Goal: Task Accomplishment & Management: Complete application form

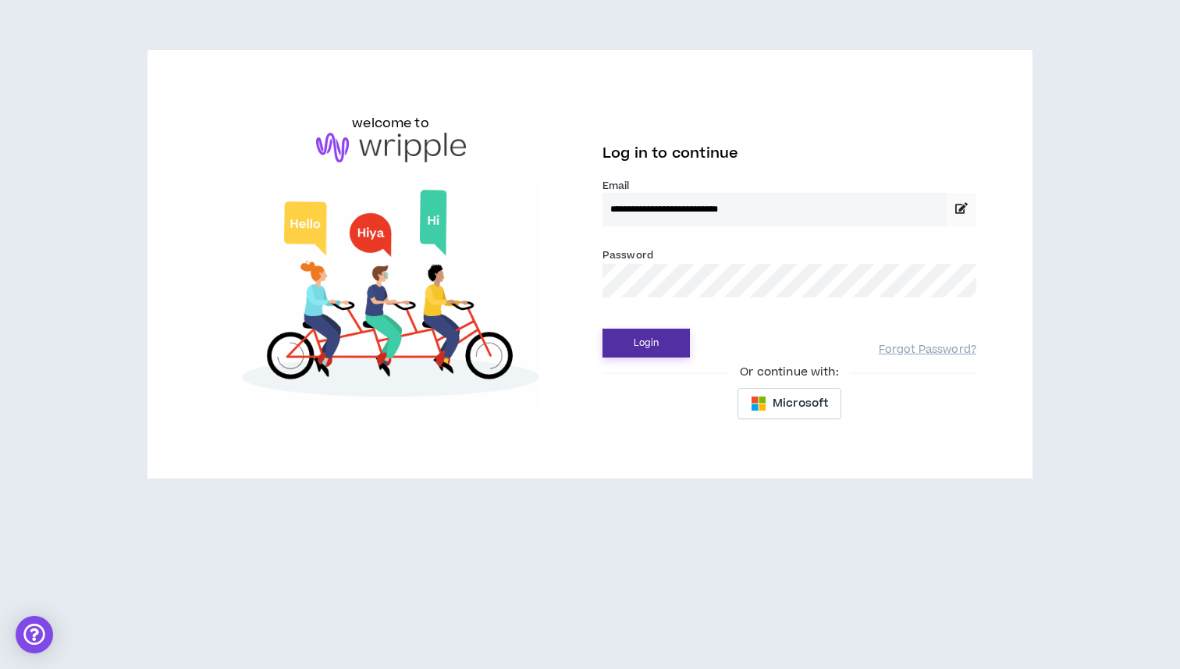
click at [638, 342] on button "Login" at bounding box center [646, 343] width 87 height 29
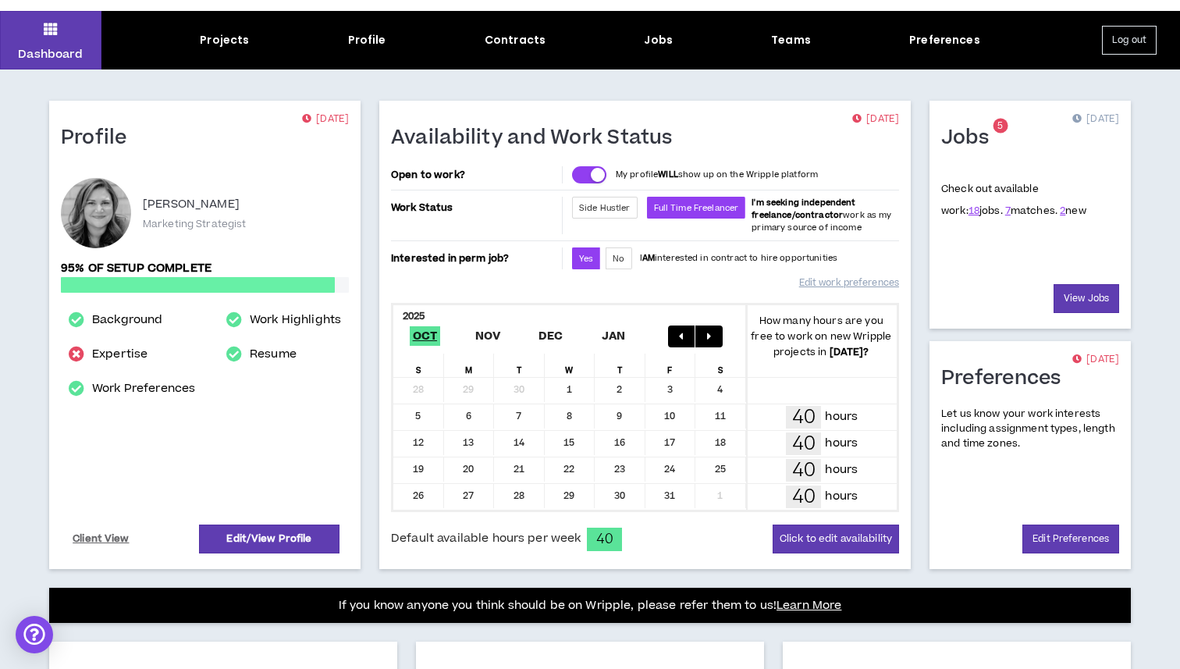
scroll to position [27, 0]
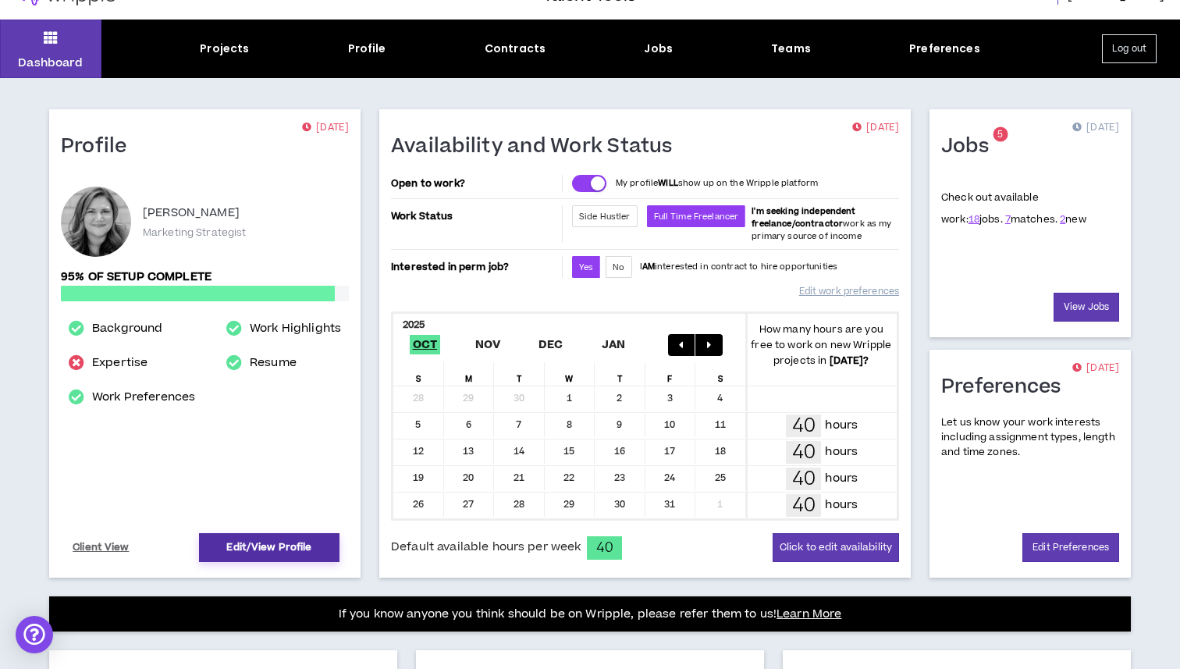
click at [294, 541] on link "Edit/View Profile" at bounding box center [269, 547] width 141 height 29
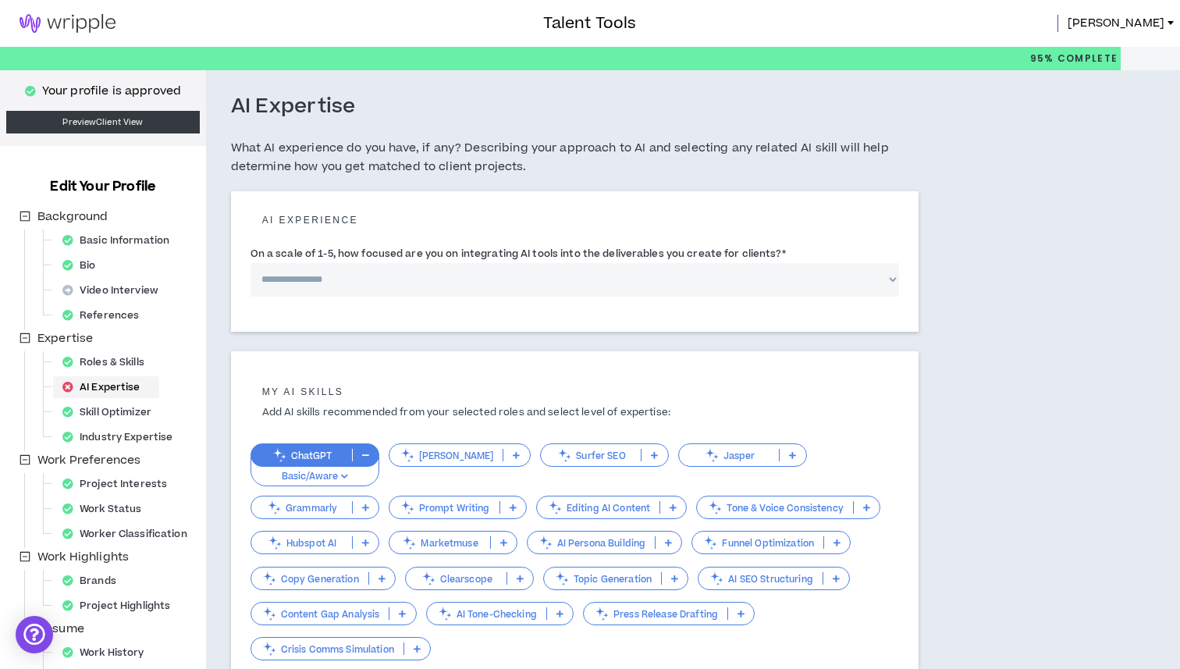
click at [114, 382] on div "AI Expertise" at bounding box center [106, 387] width 100 height 22
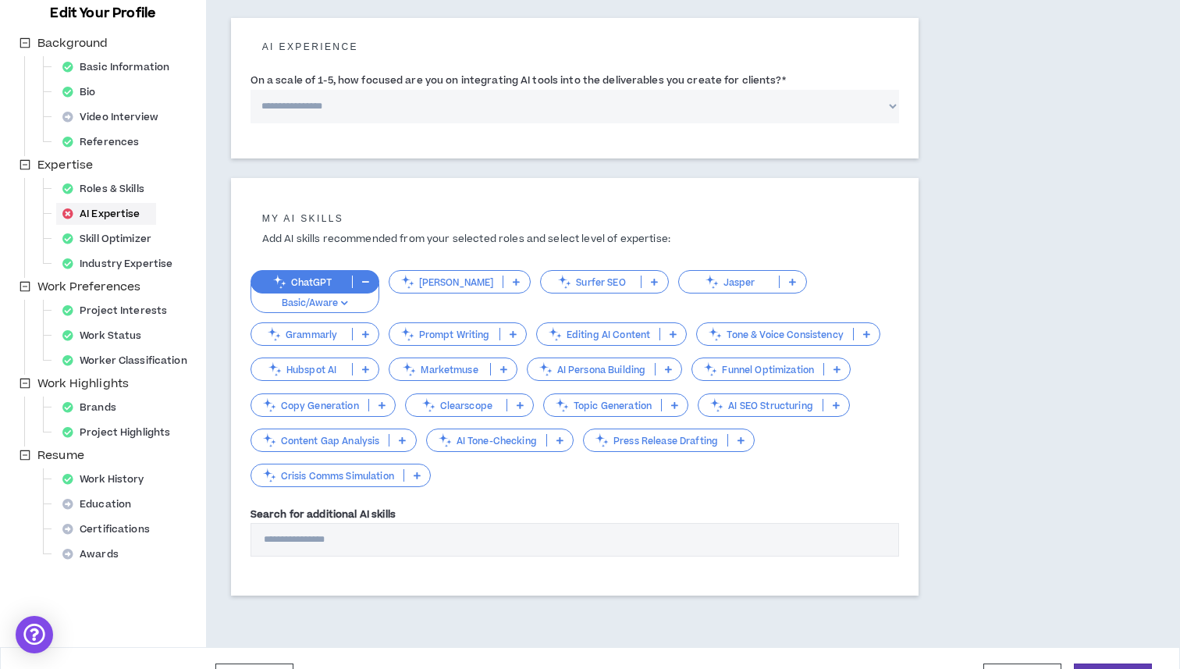
scroll to position [193, 0]
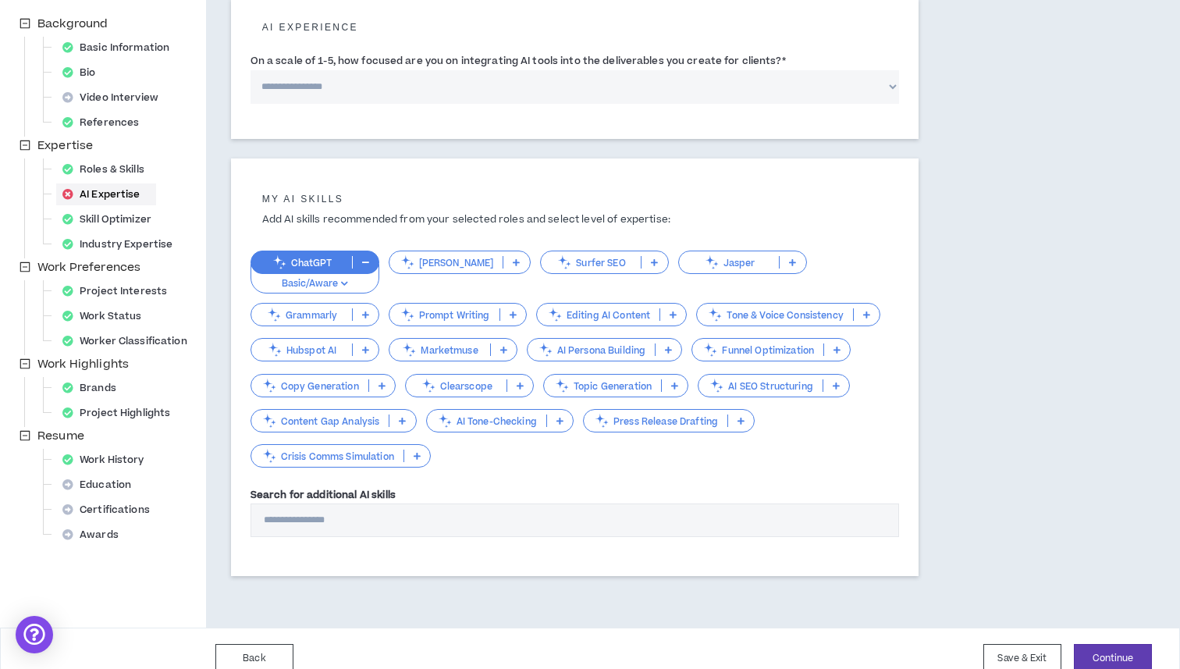
click at [373, 309] on p at bounding box center [366, 314] width 26 height 12
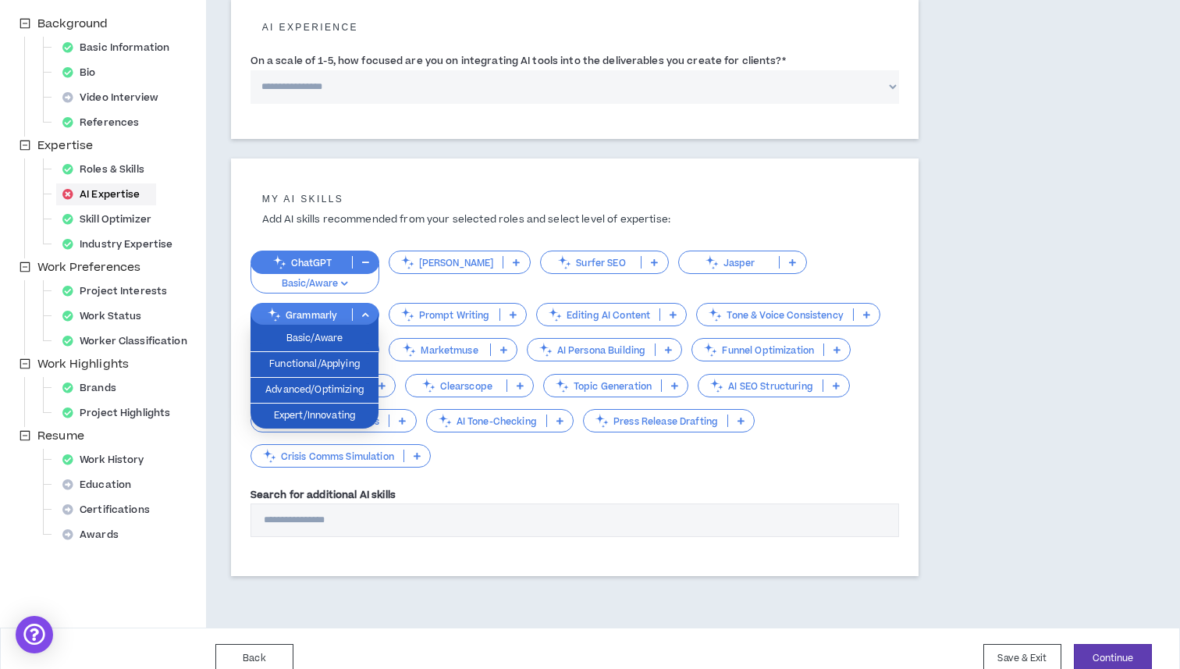
click at [333, 311] on p "Grammarly" at bounding box center [301, 315] width 101 height 12
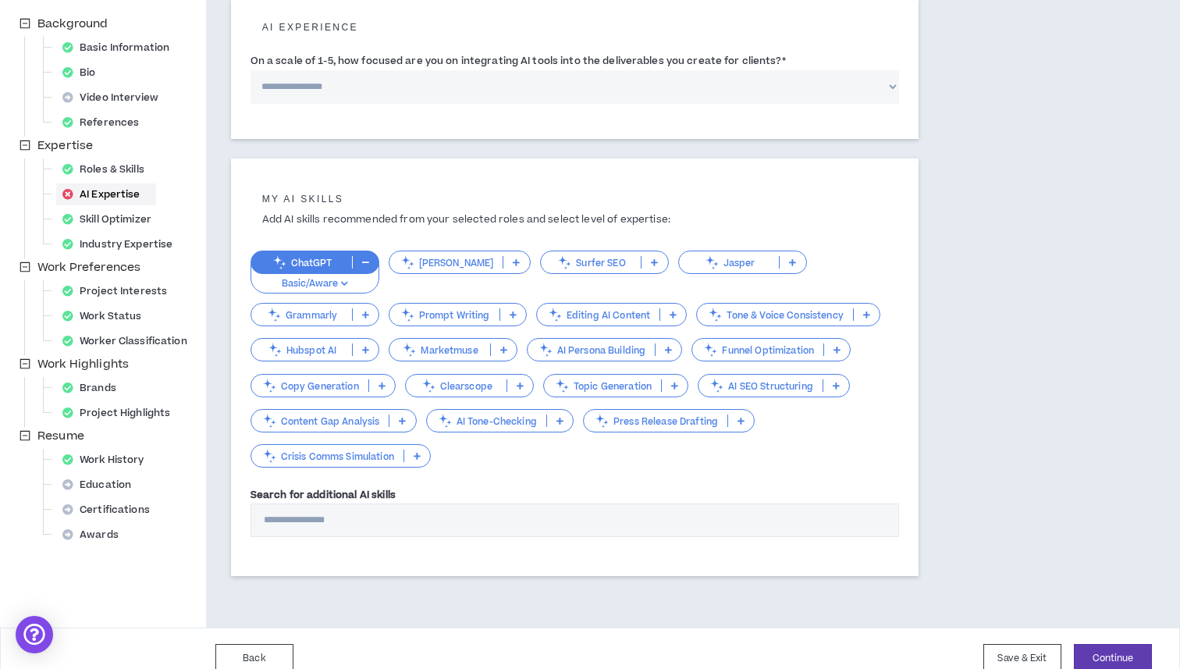
click at [368, 313] on icon at bounding box center [365, 315] width 7 height 8
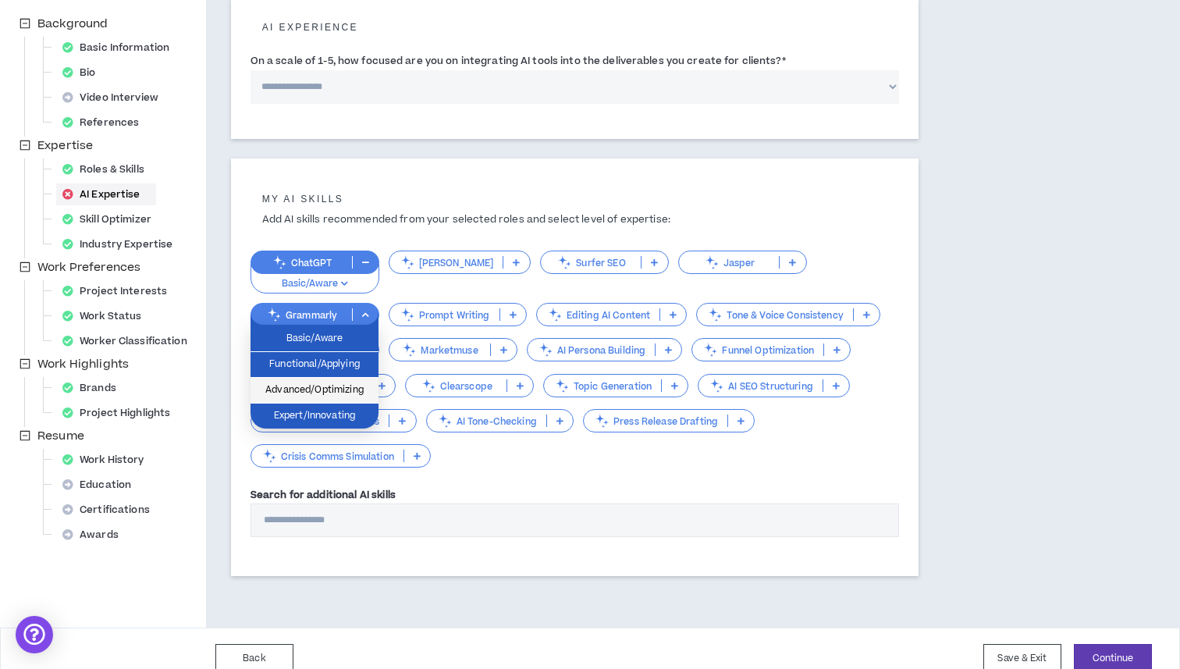
click at [322, 398] on span "Advanced/Optimizing" at bounding box center [314, 390] width 109 height 17
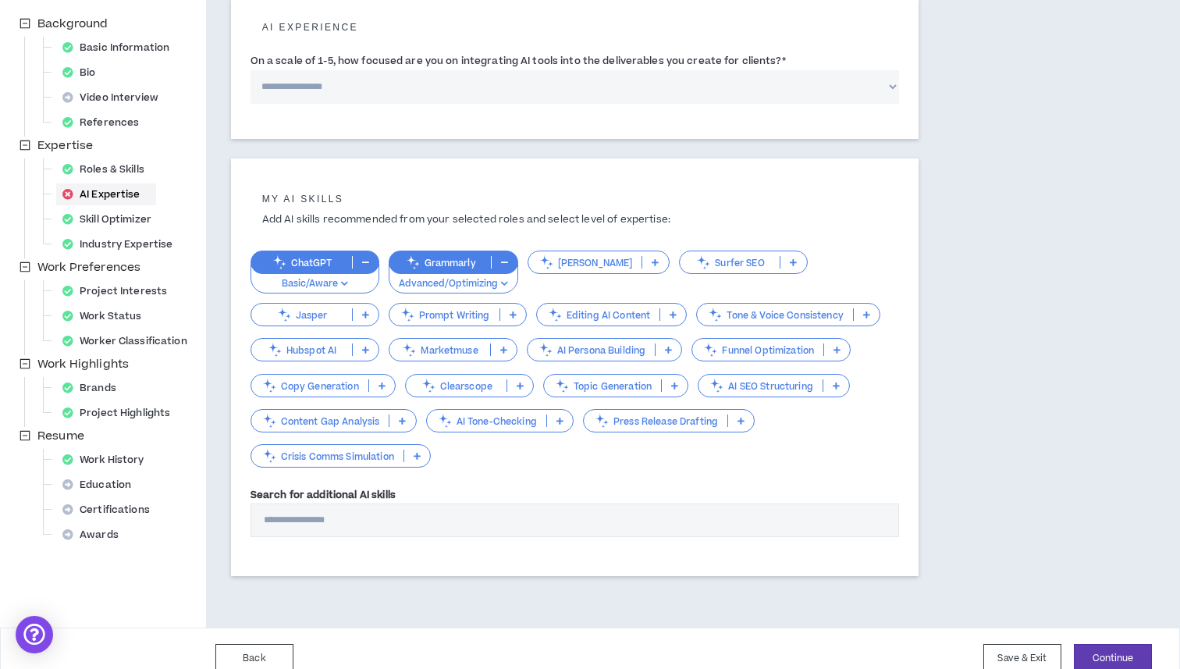
click at [366, 262] on icon "button" at bounding box center [365, 262] width 7 height 8
click at [508, 262] on p at bounding box center [505, 262] width 26 height 12
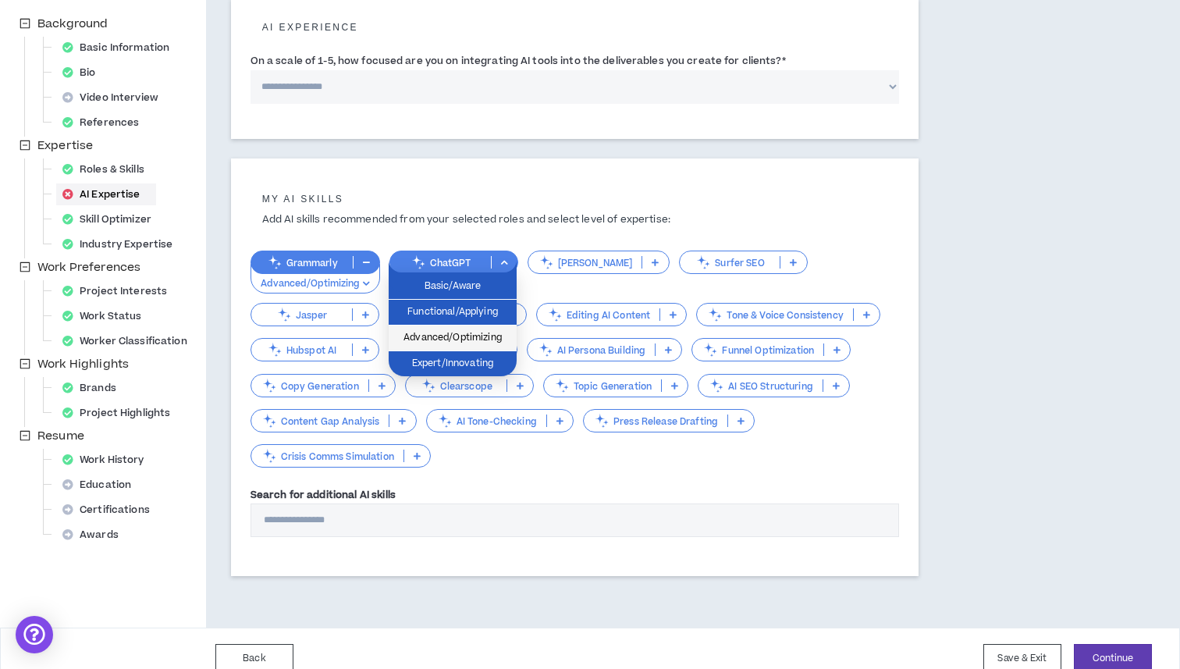
click at [467, 333] on span "Advanced/Optimizing" at bounding box center [452, 337] width 109 height 17
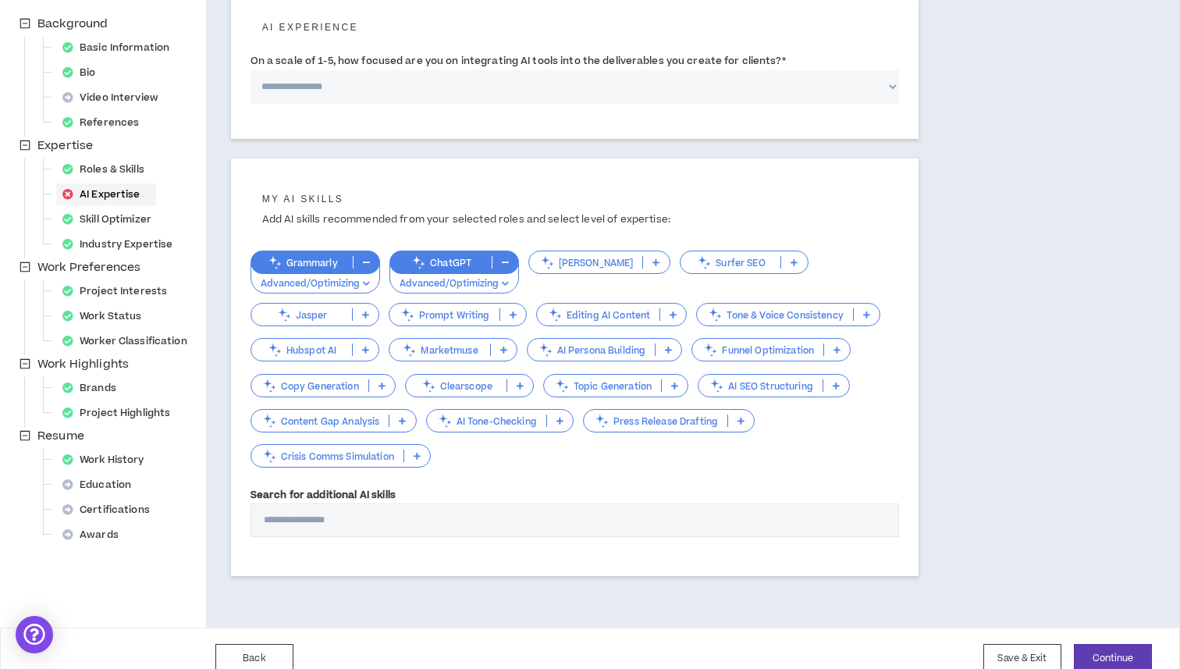
click at [362, 311] on icon at bounding box center [365, 315] width 7 height 8
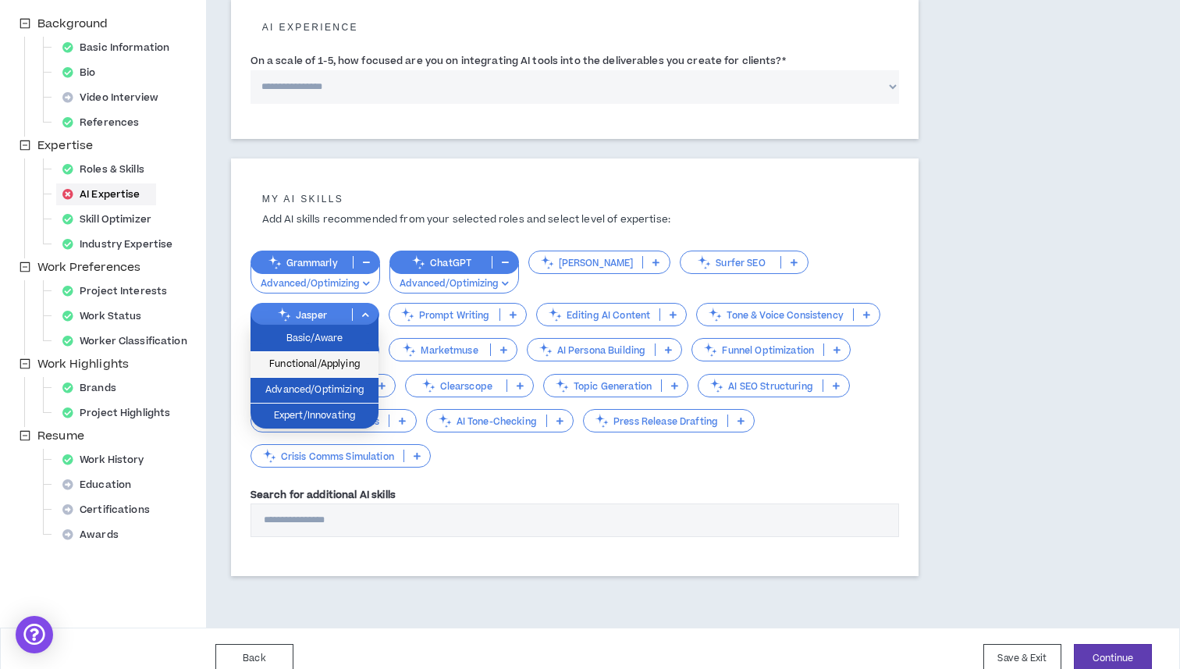
click at [340, 361] on span "Functional/Applying" at bounding box center [314, 364] width 109 height 17
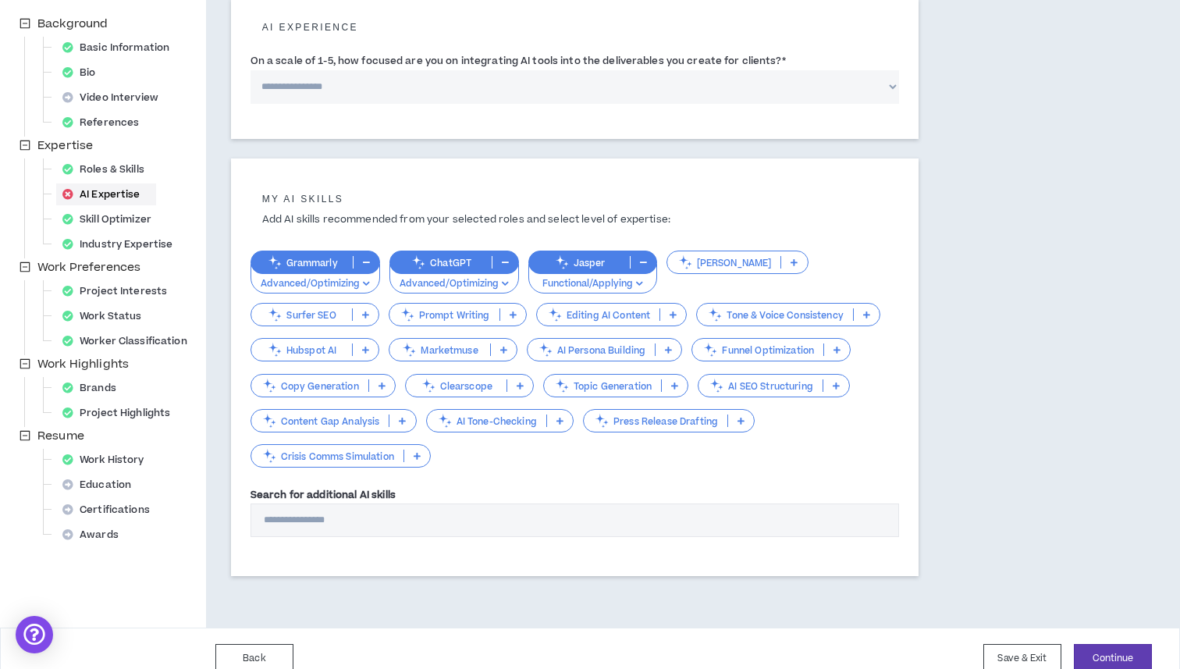
click at [669, 319] on p at bounding box center [673, 314] width 26 height 12
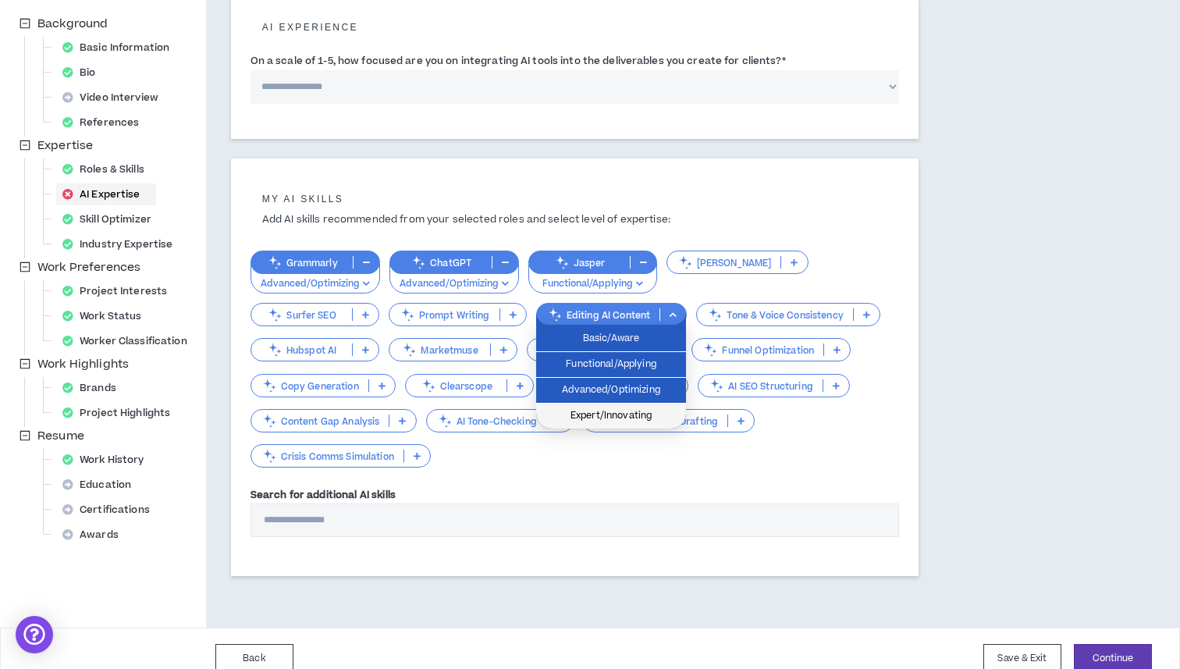
click at [625, 416] on span "Expert/Innovating" at bounding box center [611, 416] width 131 height 17
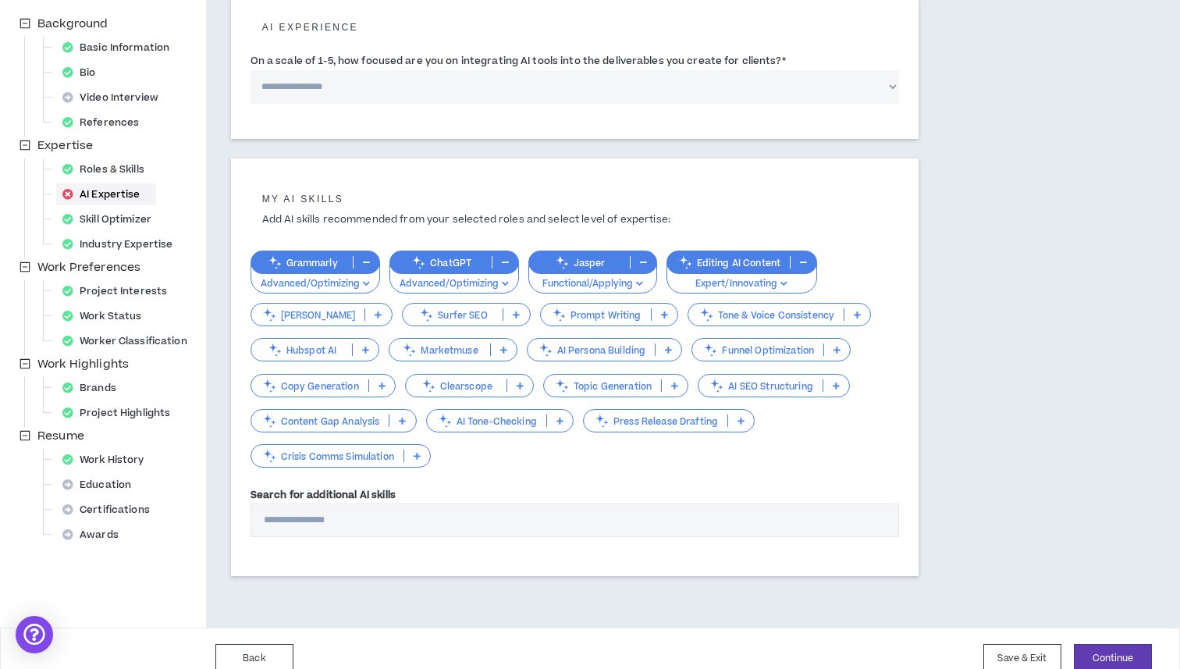
click at [382, 388] on p at bounding box center [382, 385] width 26 height 12
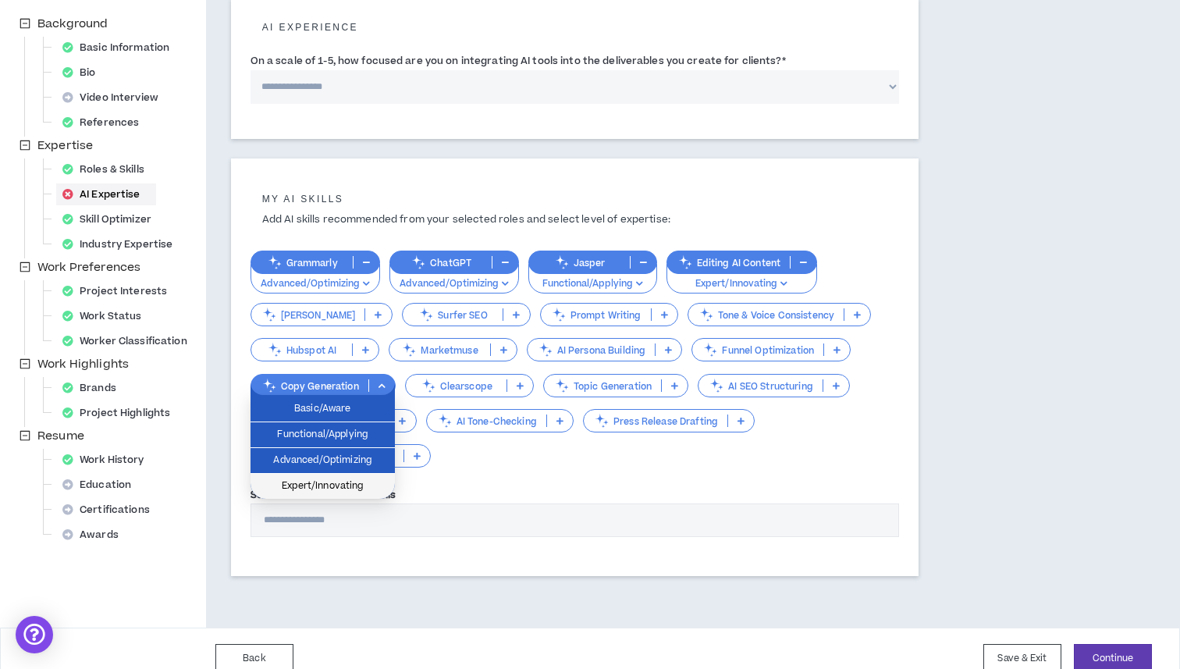
click at [347, 490] on span "Expert/Innovating" at bounding box center [323, 486] width 126 height 17
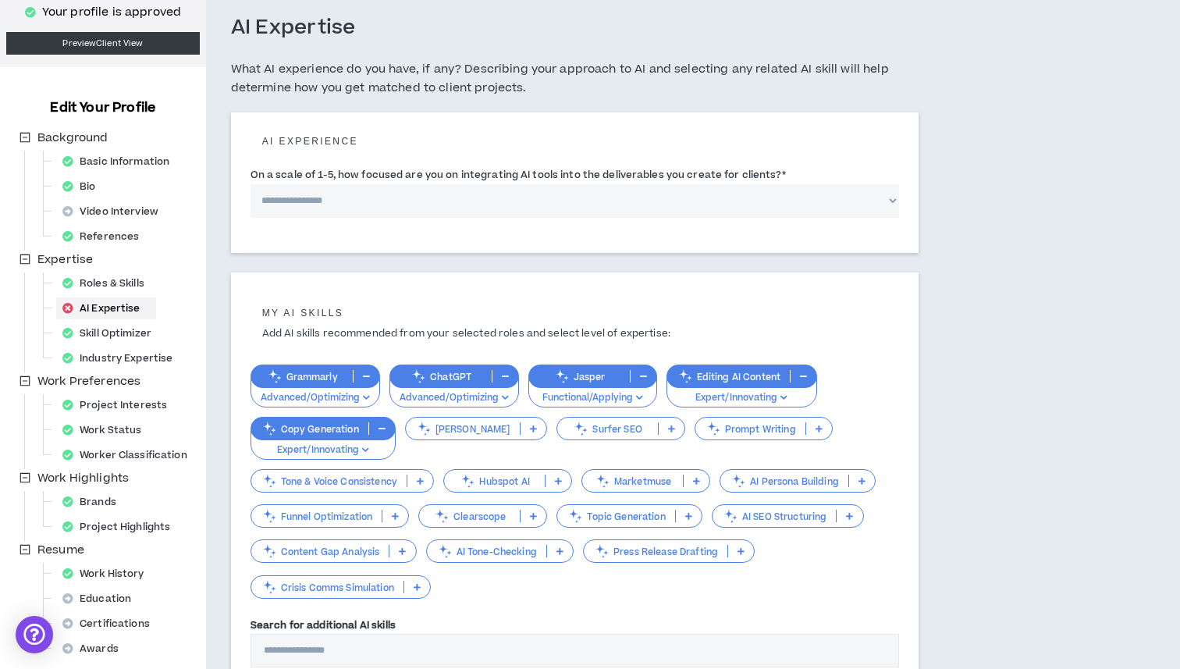
scroll to position [0, 0]
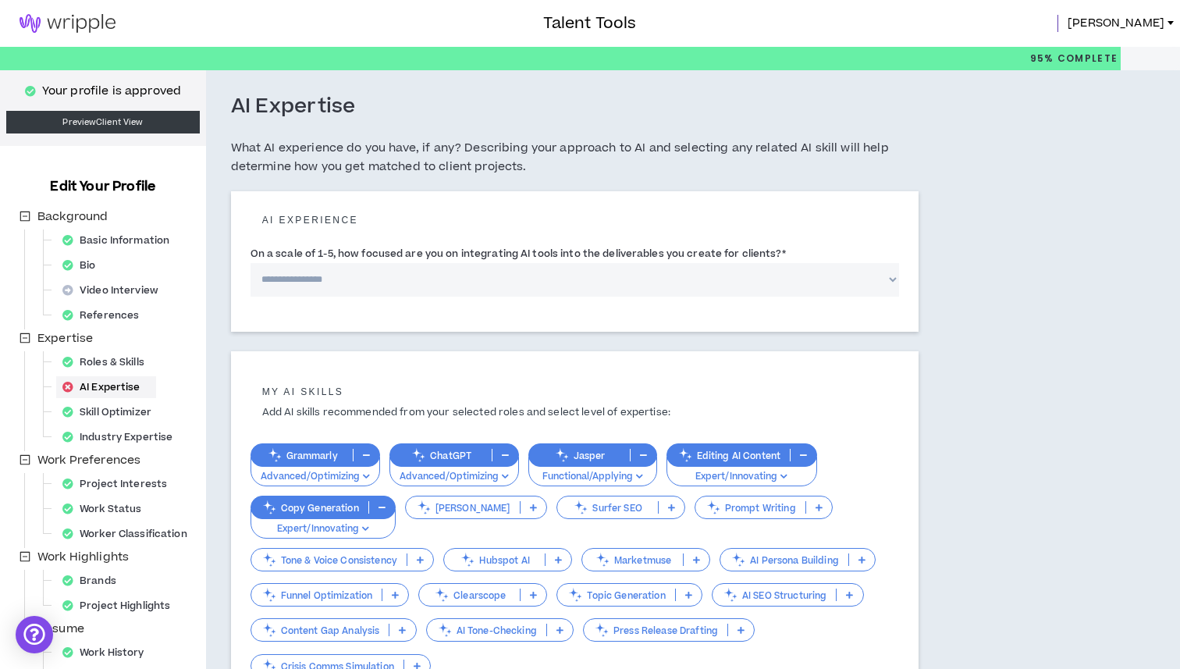
click at [420, 277] on select "**********" at bounding box center [575, 280] width 649 height 34
select select "*"
click at [251, 263] on select "**********" at bounding box center [575, 280] width 649 height 34
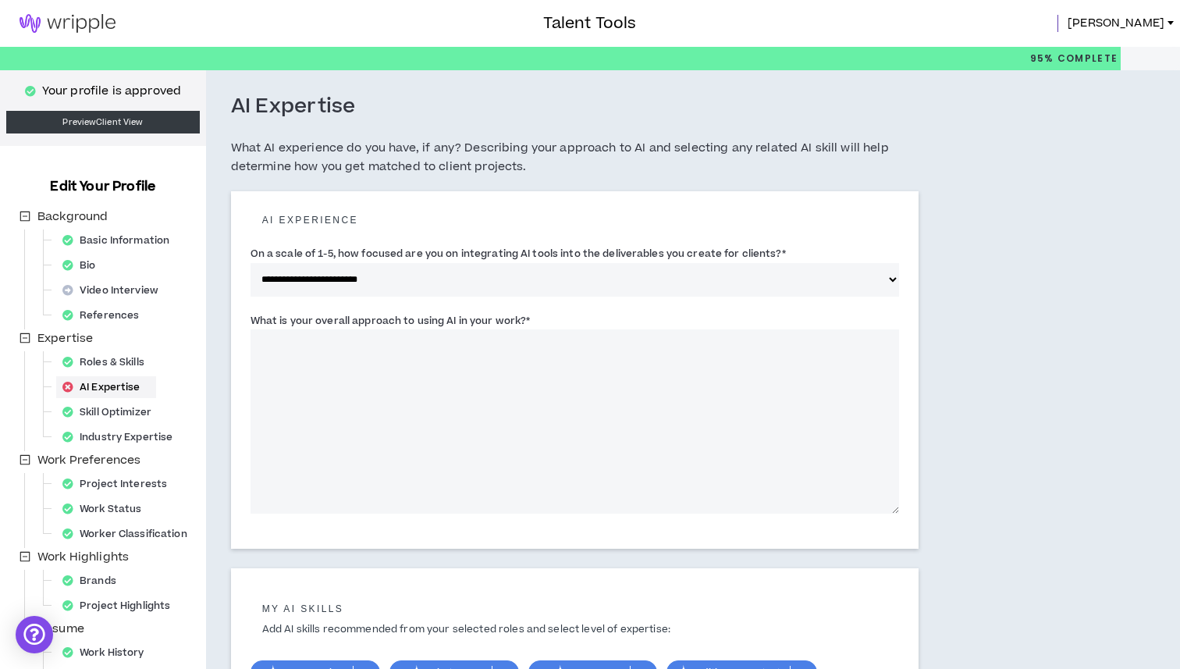
scroll to position [23, 0]
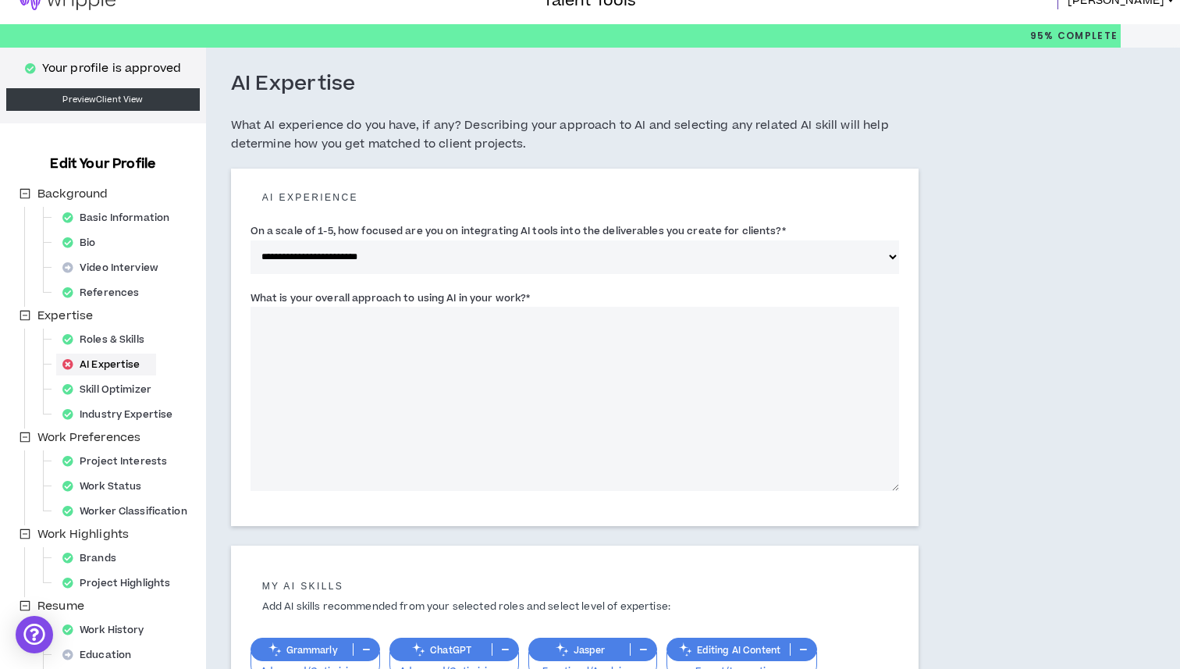
click at [576, 364] on textarea "What is your overall approach to using AI in your work? *" at bounding box center [575, 399] width 649 height 184
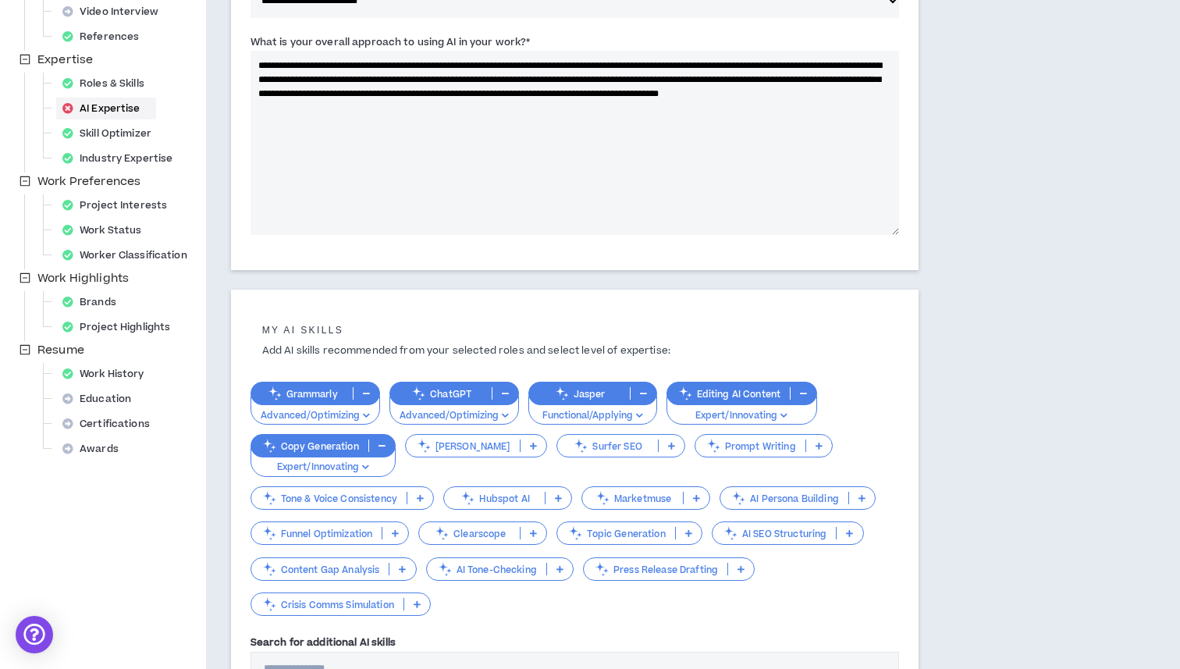
scroll to position [446, 0]
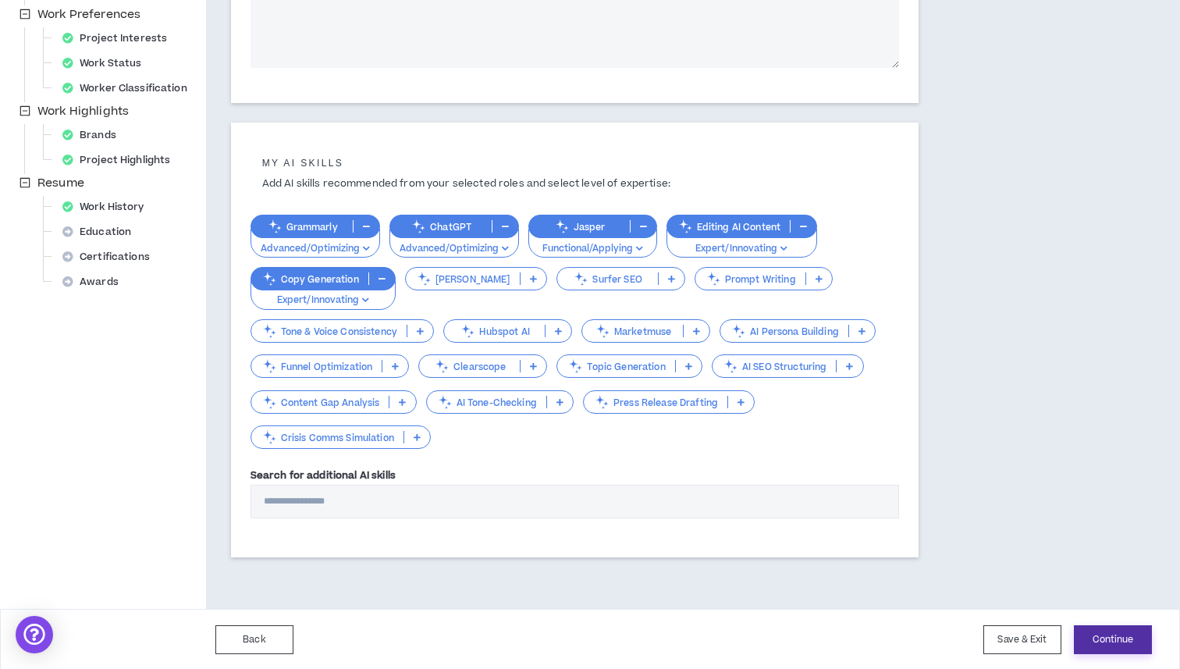
type textarea "**********"
click at [1091, 639] on button "Continue" at bounding box center [1113, 639] width 78 height 29
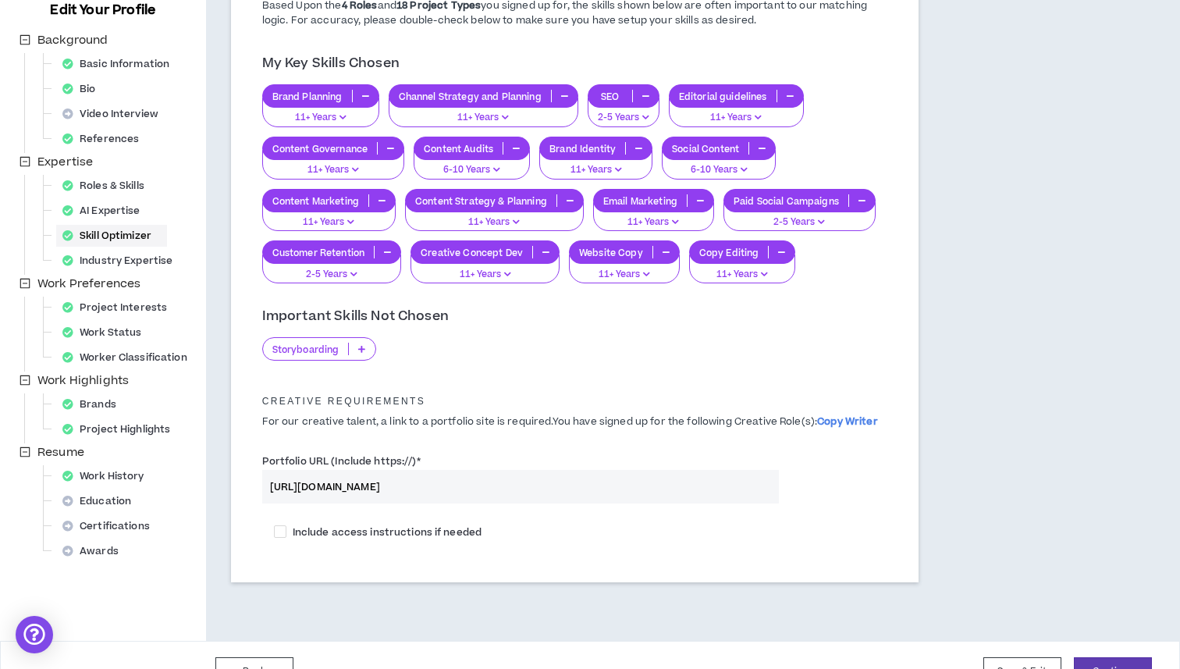
scroll to position [211, 0]
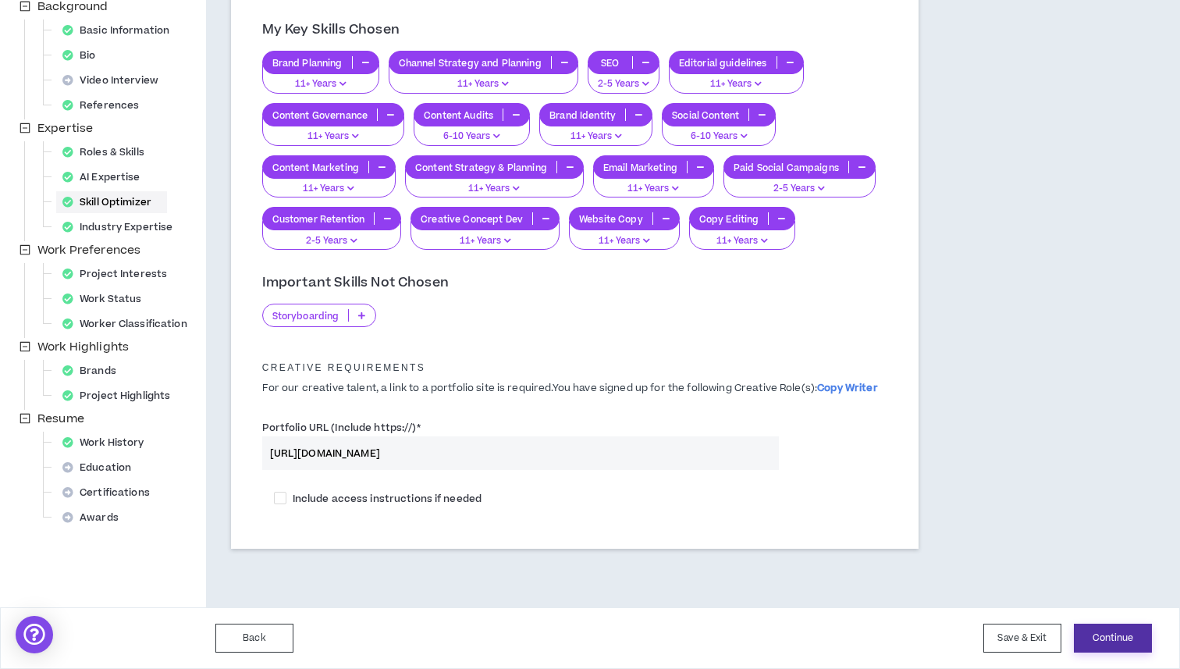
click at [1109, 635] on button "Continue" at bounding box center [1113, 638] width 78 height 29
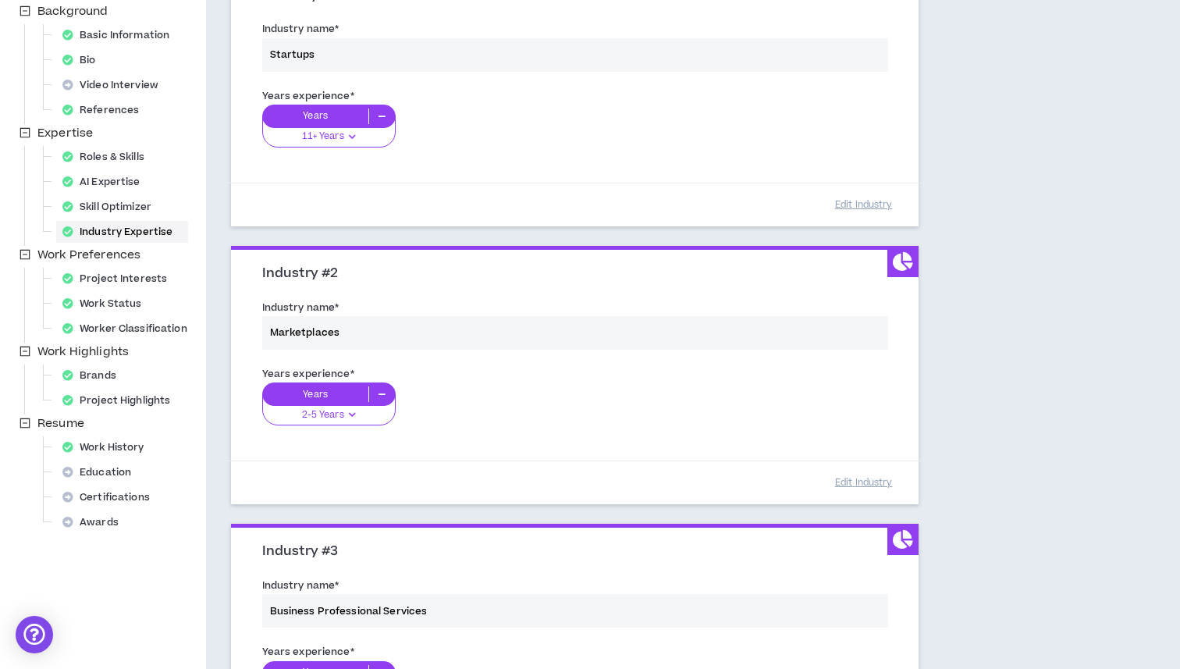
scroll to position [246, 0]
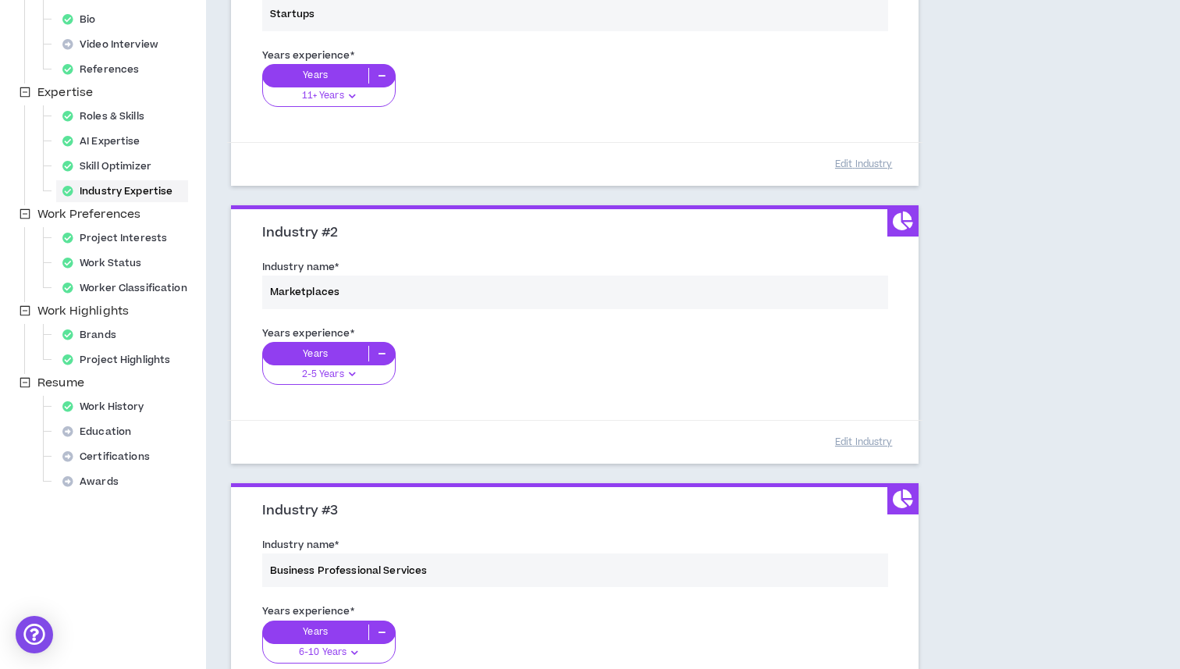
click at [352, 290] on div "Industry name * Marketplaces" at bounding box center [575, 287] width 649 height 66
click at [301, 287] on div "Industry name * Marketplaces" at bounding box center [575, 287] width 649 height 66
click at [355, 376] on div "Years experience * Years 2-5 Years 0-1 Years 2-5 Years 6-10 Years 11+ Years" at bounding box center [575, 364] width 649 height 87
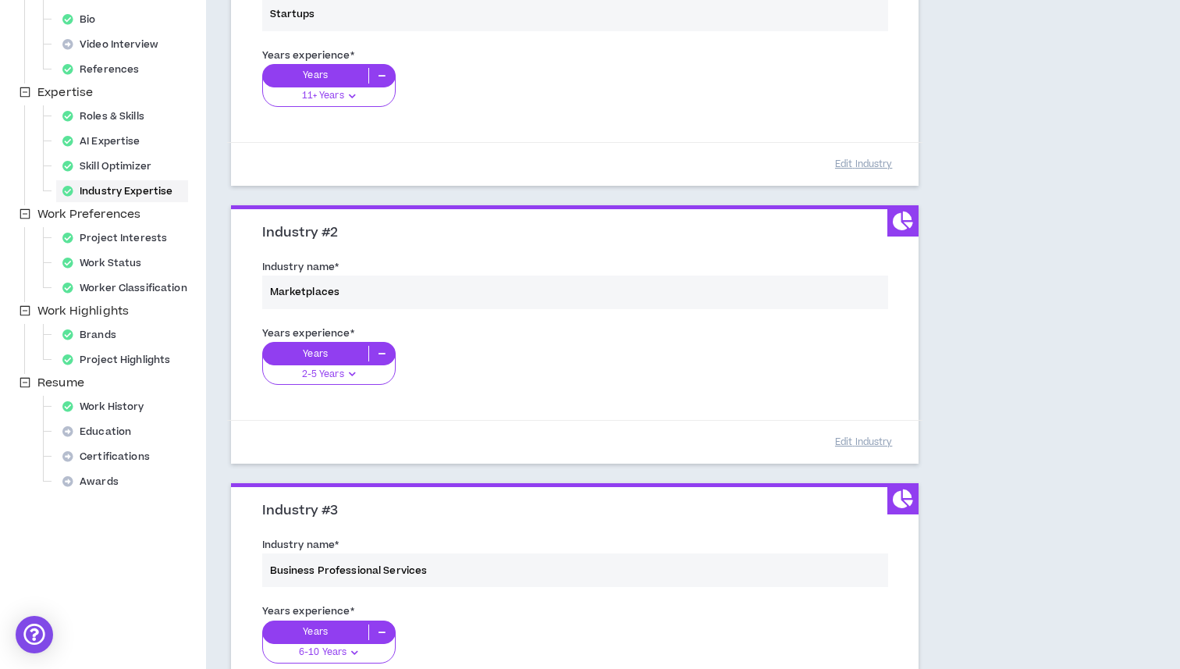
click at [347, 375] on div "Years experience * Years 2-5 Years 0-1 Years 2-5 Years 6-10 Years 11+ Years" at bounding box center [575, 364] width 649 height 87
click at [381, 348] on div "Years experience * Years 2-5 Years 0-1 Years 2-5 Years 6-10 Years 11+ Years" at bounding box center [575, 364] width 649 height 87
click at [377, 358] on div "Years experience * Years 2-5 Years 0-1 Years 2-5 Years 6-10 Years 11+ Years" at bounding box center [575, 364] width 649 height 87
click at [376, 292] on div "Industry name * Marketplaces" at bounding box center [575, 287] width 649 height 66
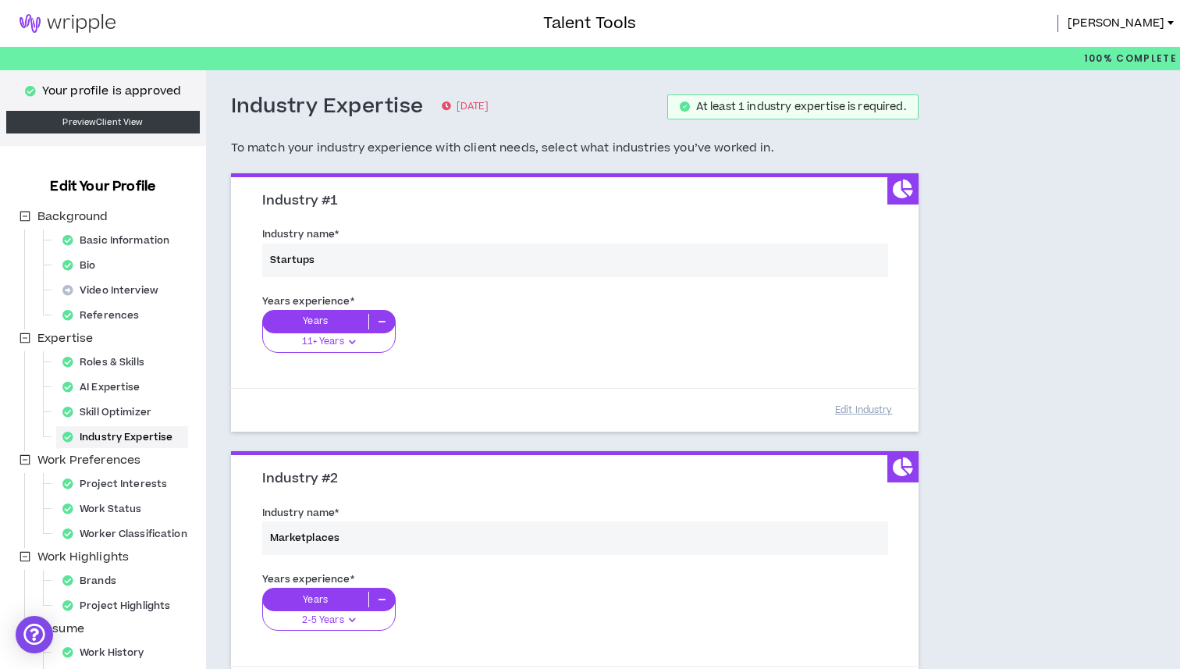
scroll to position [65, 0]
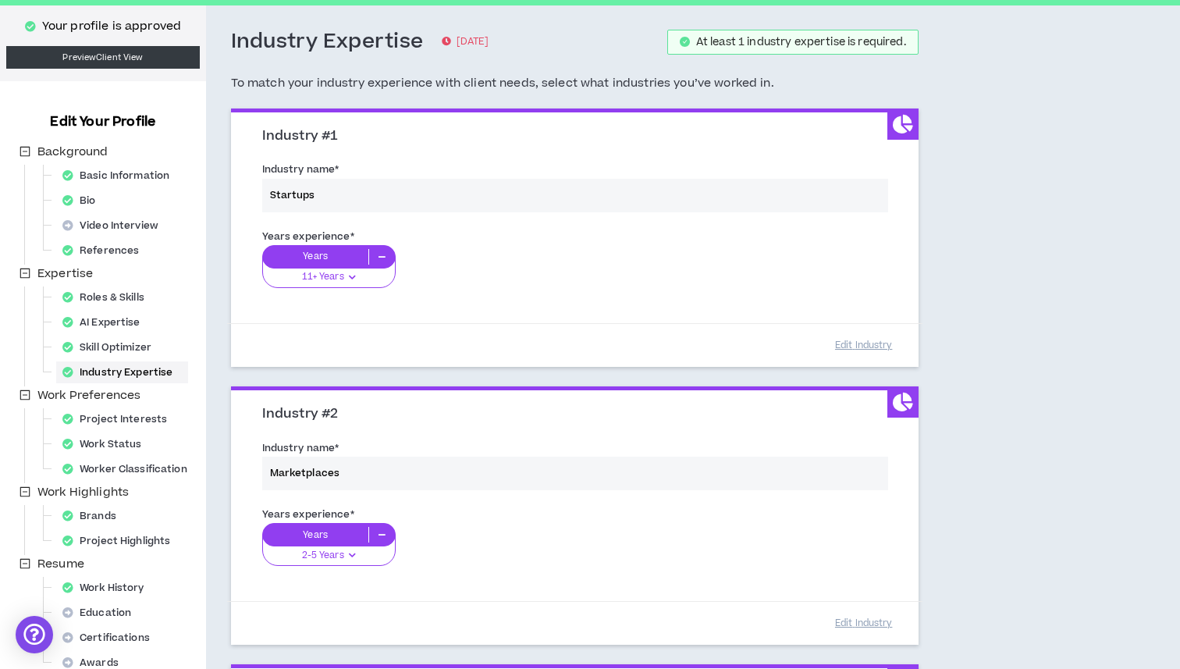
click at [352, 283] on div "Years experience * Years 11+ Years 0-1 Years 2-5 Years 6-10 Years 11+ Years" at bounding box center [575, 267] width 649 height 87
click at [351, 276] on div "Years experience * Years 11+ Years 0-1 Years 2-5 Years 6-10 Years 11+ Years" at bounding box center [575, 267] width 649 height 87
click at [385, 261] on div "Years experience * Years 11+ Years 0-1 Years 2-5 Years 6-10 Years 11+ Years" at bounding box center [575, 267] width 649 height 87
click at [330, 254] on div "Years experience * Years 11+ Years 0-1 Years 2-5 Years 6-10 Years 11+ Years" at bounding box center [575, 267] width 649 height 87
click at [329, 282] on div "Years experience * Years 11+ Years 0-1 Years 2-5 Years 6-10 Years 11+ Years" at bounding box center [575, 267] width 649 height 87
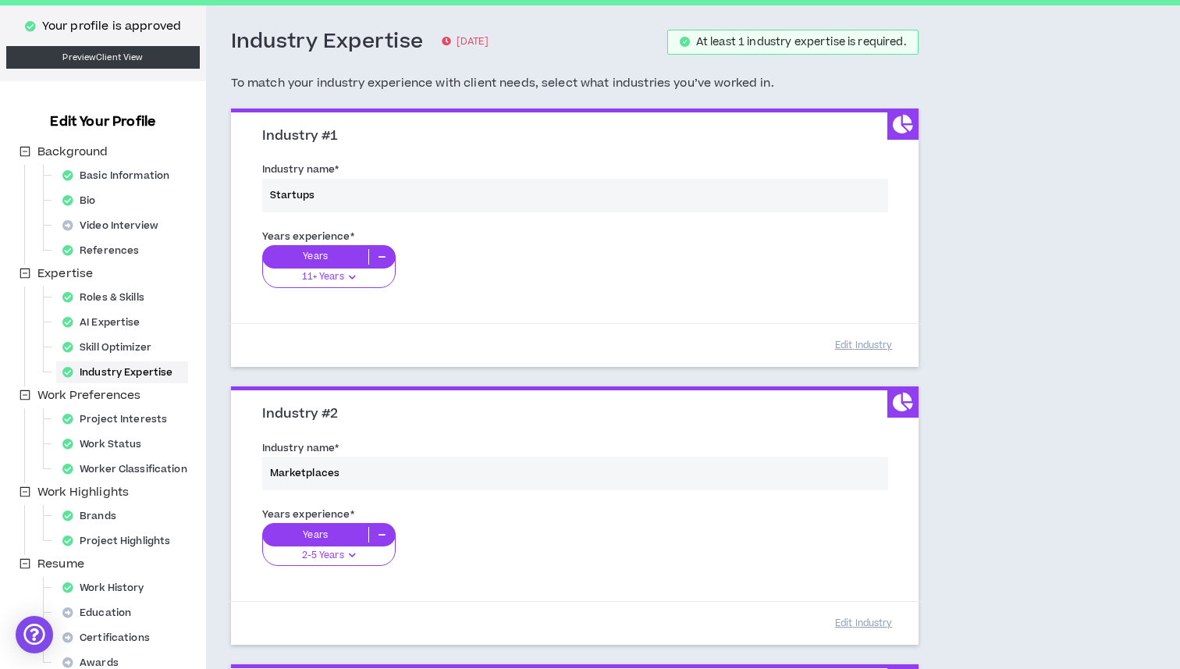
click at [316, 278] on div "Years experience * Years 11+ Years 0-1 Years 2-5 Years 6-10 Years 11+ Years" at bounding box center [575, 267] width 649 height 87
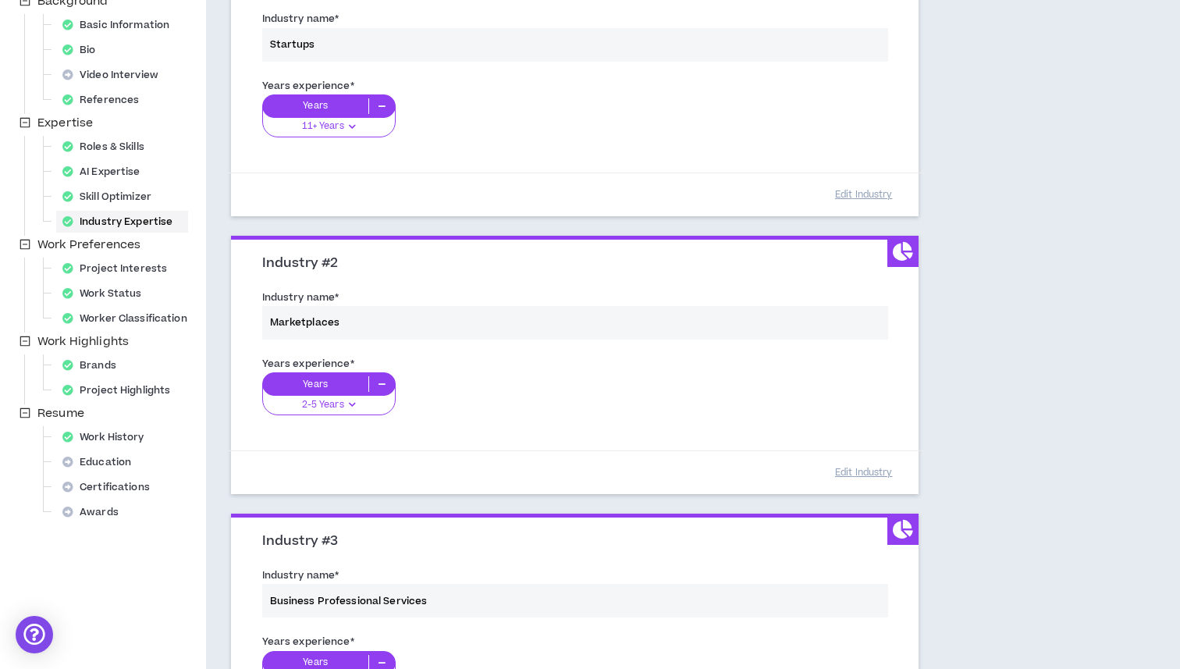
scroll to position [224, 0]
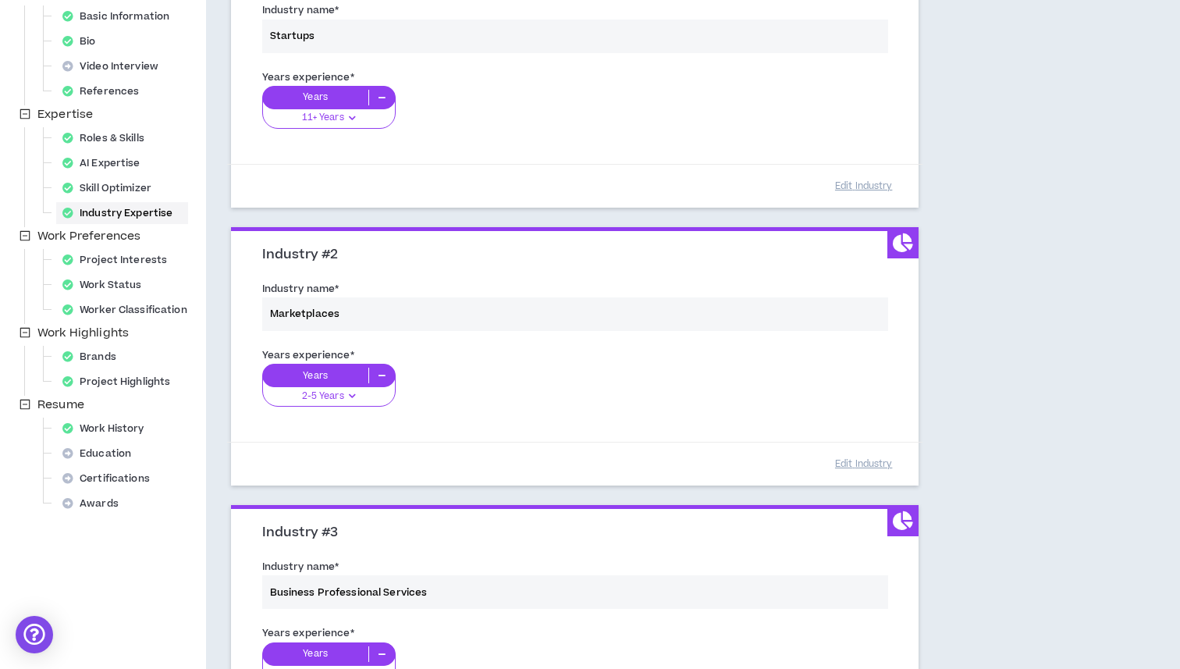
click at [347, 394] on div "Years experience * Years 2-5 Years 0-1 Years 2-5 Years 6-10 Years 11+ Years" at bounding box center [575, 386] width 649 height 87
click at [308, 397] on div "Years experience * Years 2-5 Years 0-1 Years 2-5 Years 6-10 Years 11+ Years" at bounding box center [575, 386] width 649 height 87
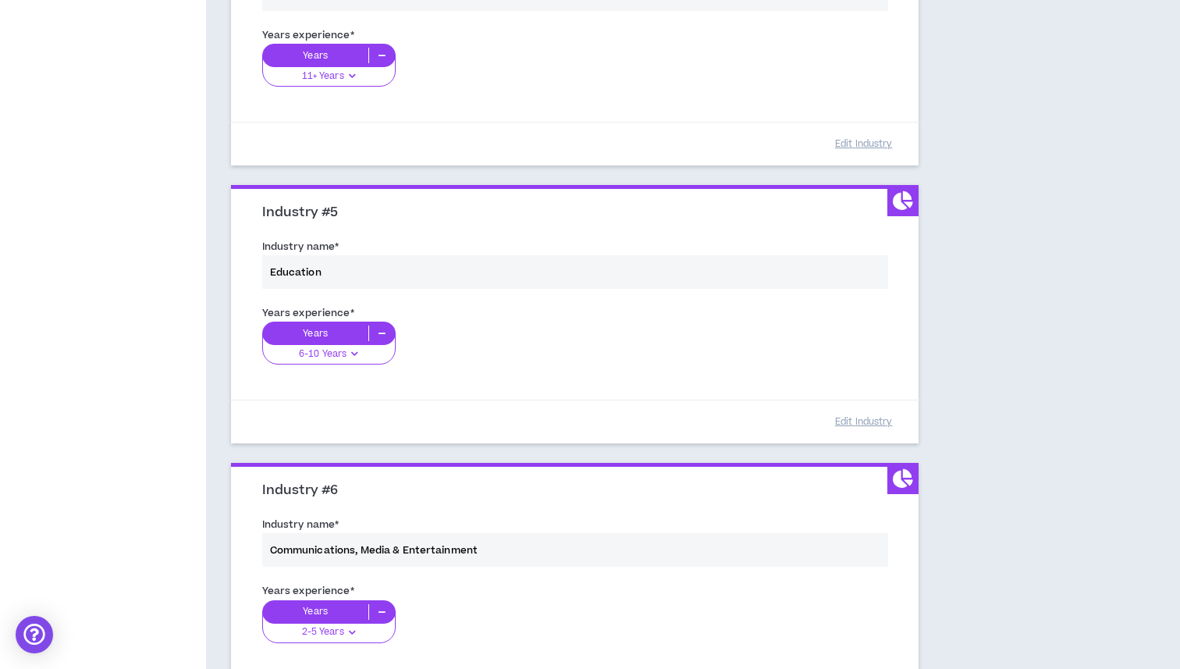
scroll to position [1392, 0]
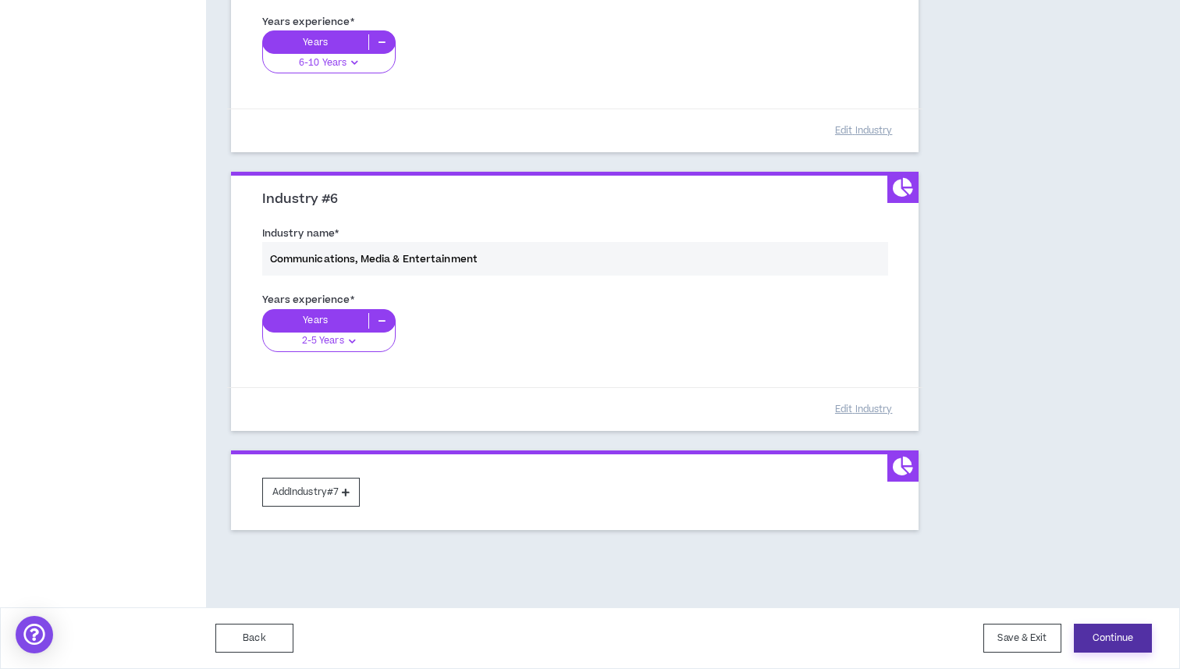
click at [1105, 632] on button "Continue" at bounding box center [1113, 638] width 78 height 29
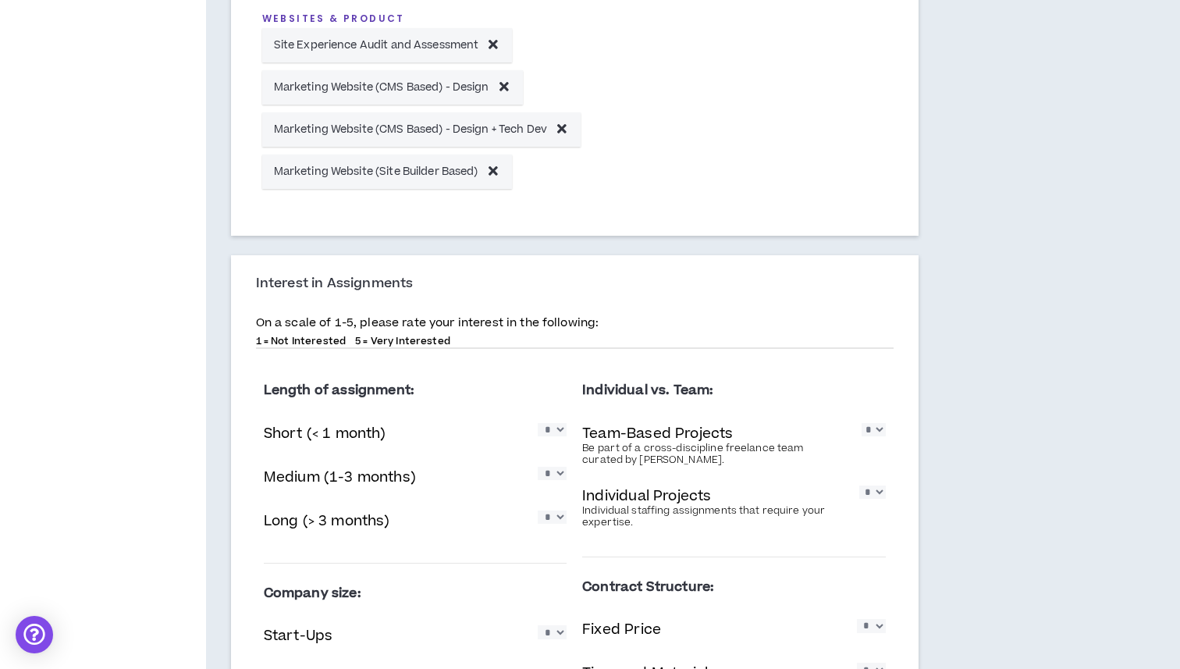
scroll to position [1585, 0]
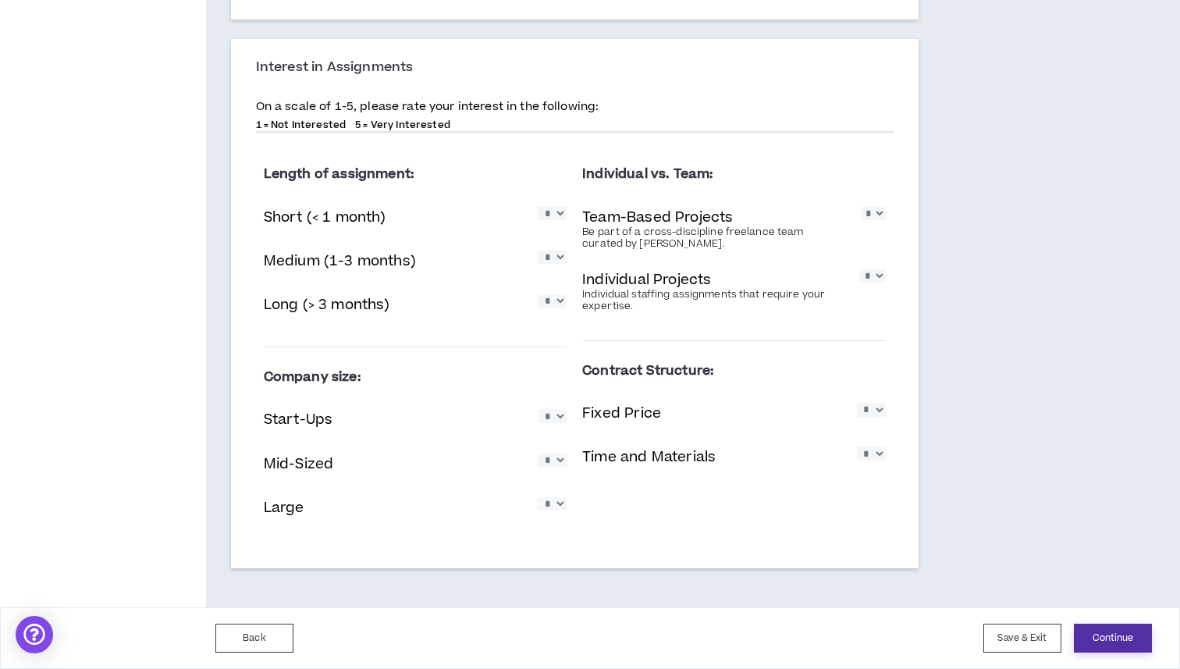
click at [1114, 635] on button "Continue" at bounding box center [1113, 638] width 78 height 29
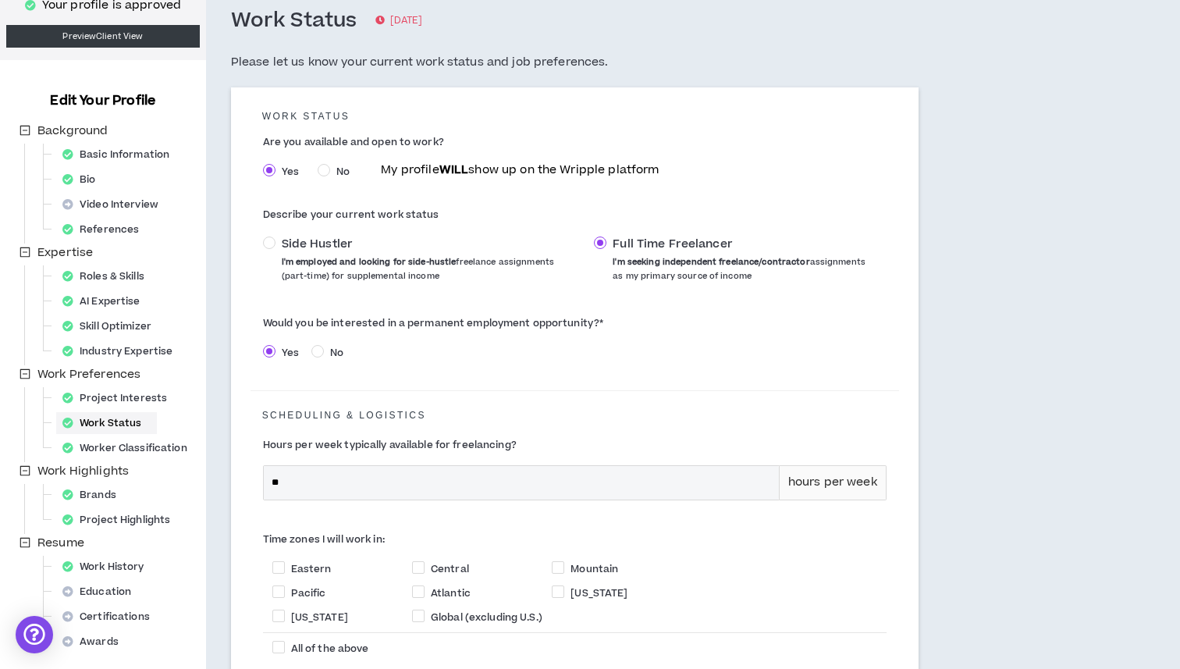
scroll to position [322, 0]
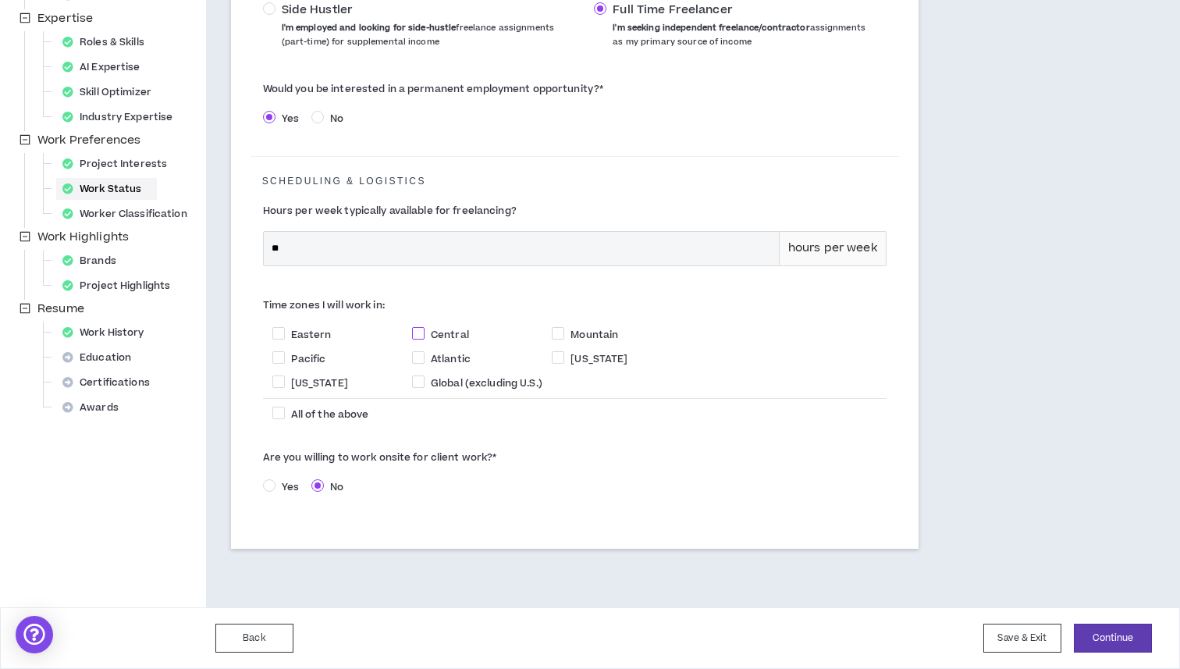
click at [420, 332] on span at bounding box center [418, 333] width 12 height 12
checkbox input "****"
click at [282, 330] on span at bounding box center [278, 333] width 12 height 12
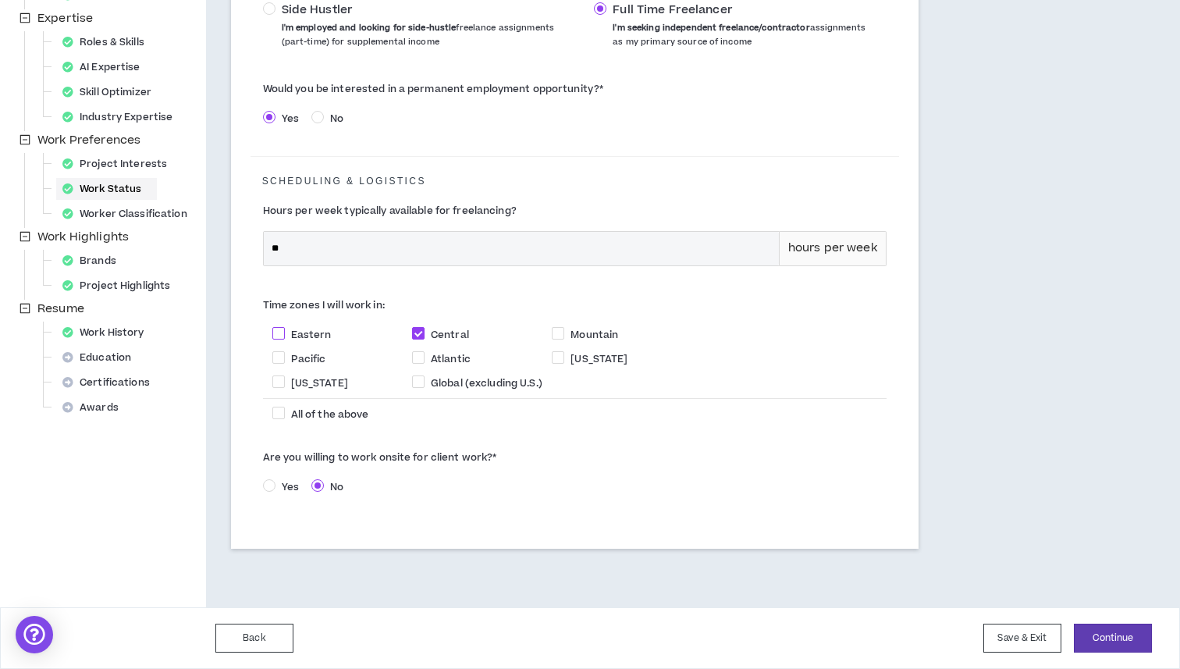
checkbox input "****"
click at [283, 358] on span at bounding box center [278, 357] width 12 height 12
checkbox input "****"
click at [560, 331] on span at bounding box center [558, 333] width 12 height 12
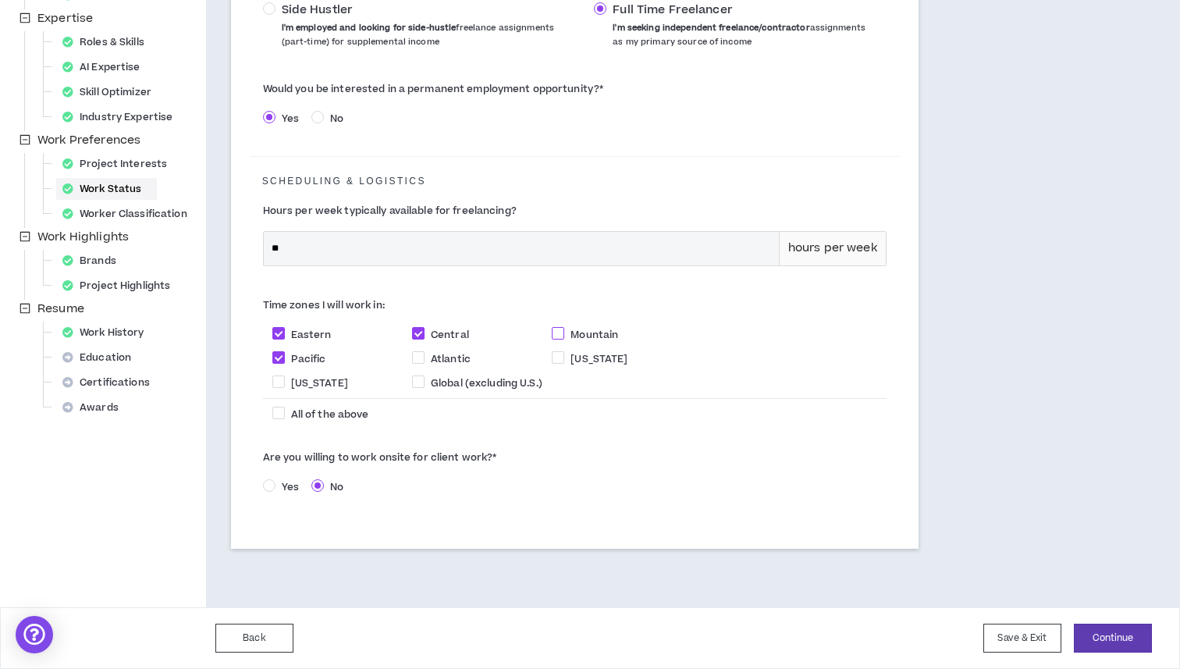
checkbox input "****"
click at [1129, 640] on button "Continue" at bounding box center [1113, 638] width 78 height 29
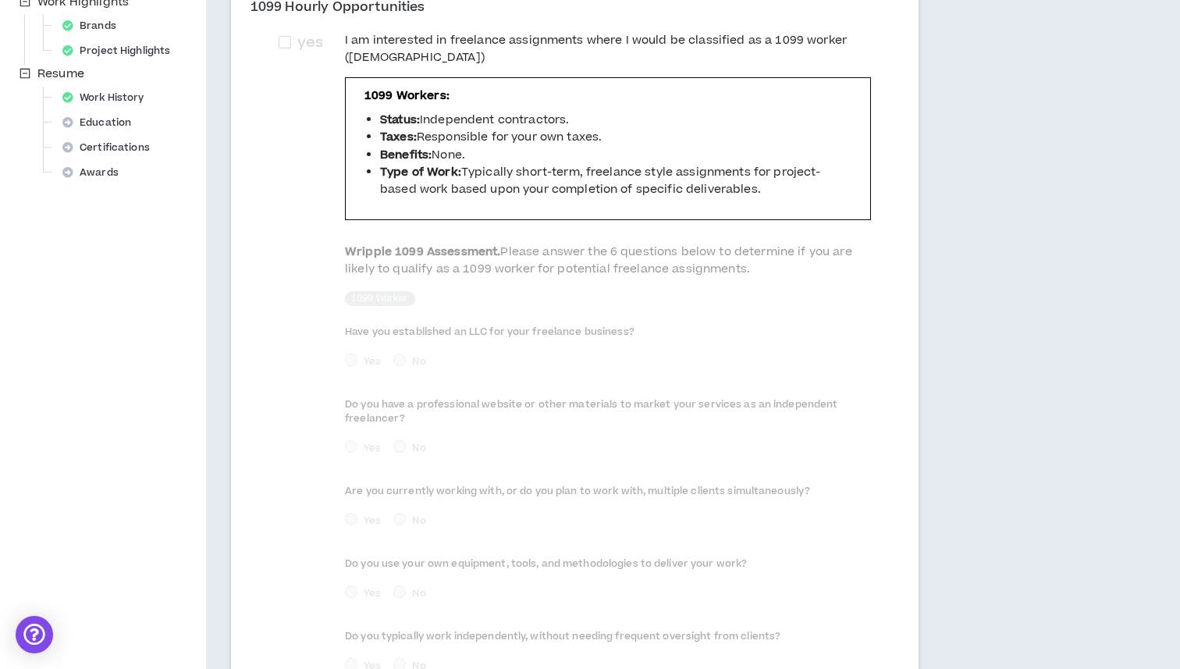
scroll to position [699, 0]
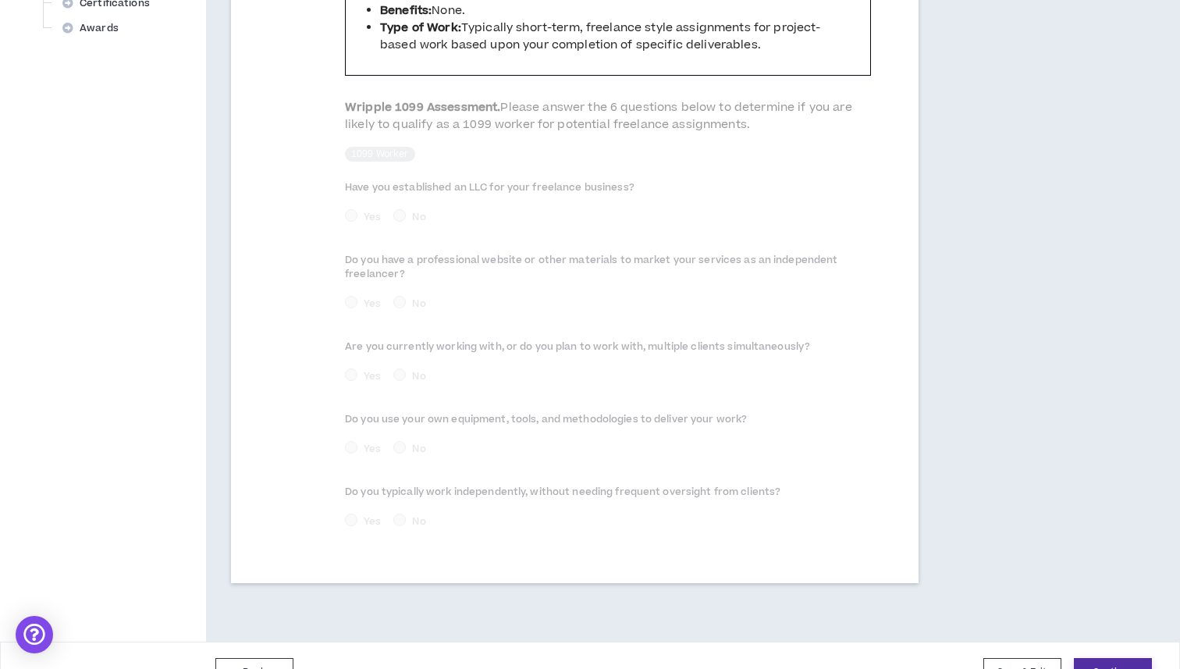
click at [1121, 658] on button "Continue" at bounding box center [1113, 672] width 78 height 29
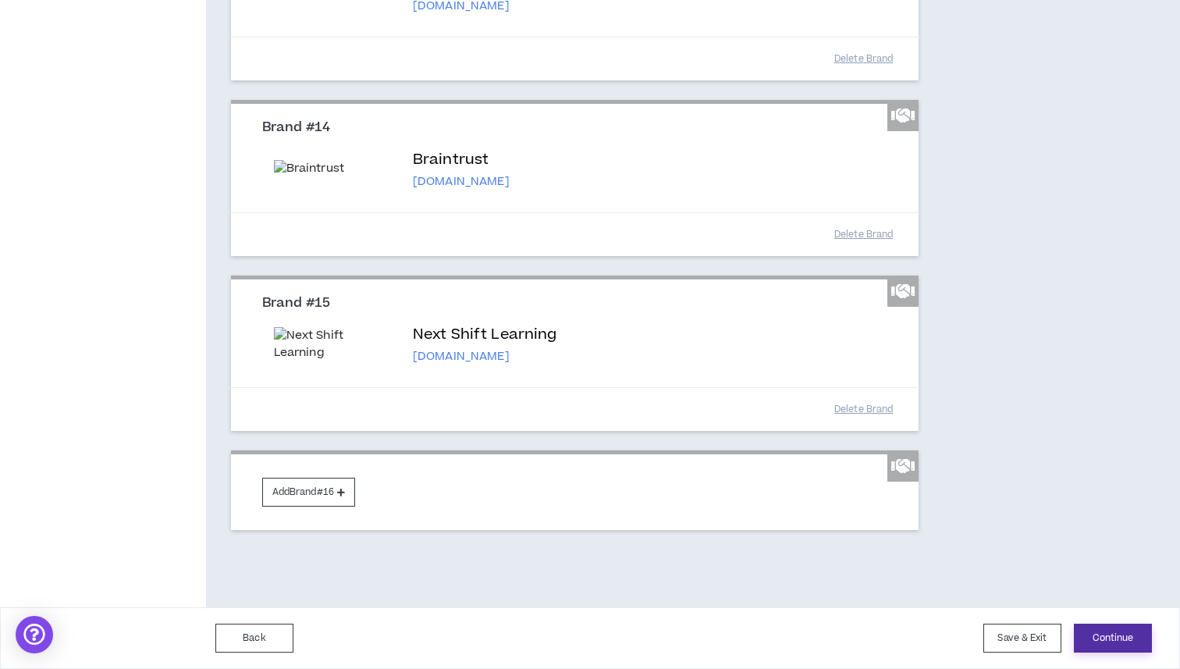
scroll to position [2971, 0]
click at [1111, 635] on button "Continue" at bounding box center [1113, 638] width 78 height 29
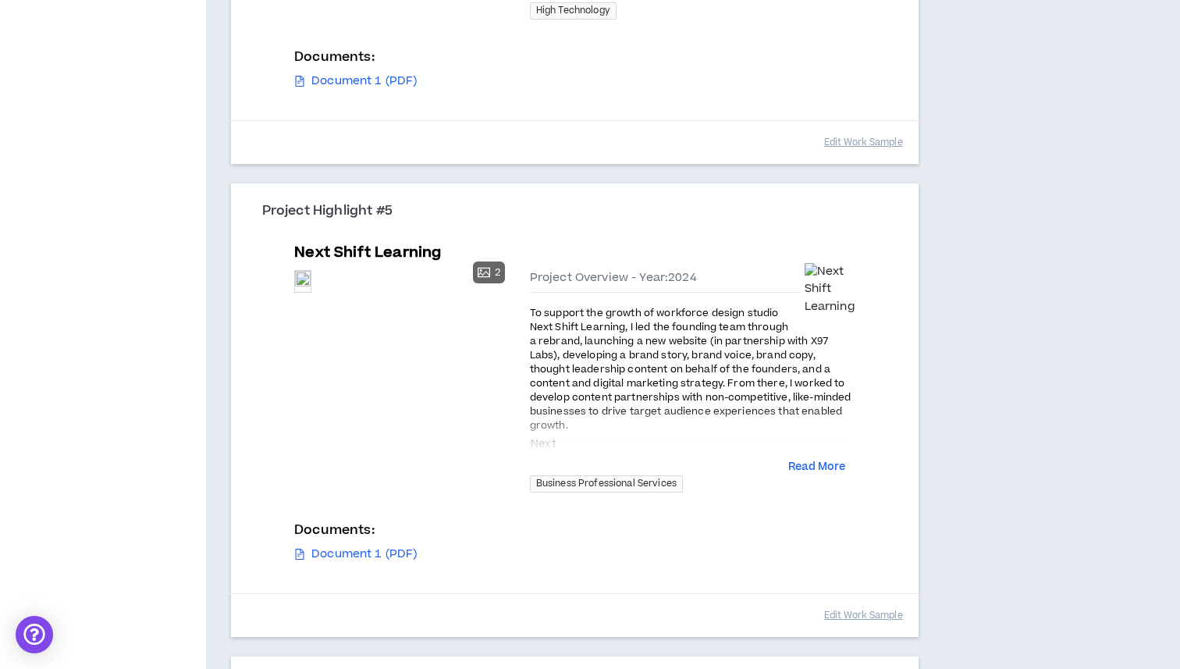
scroll to position [1888, 0]
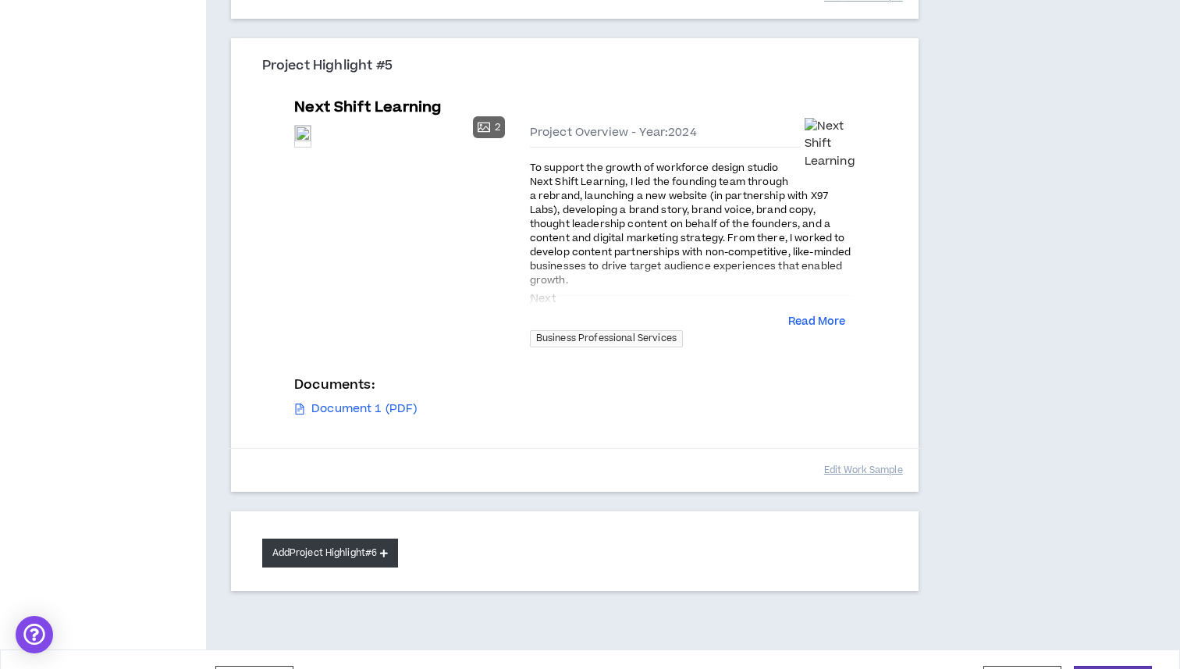
click at [363, 539] on button "Add Project Highlight #6" at bounding box center [330, 553] width 137 height 29
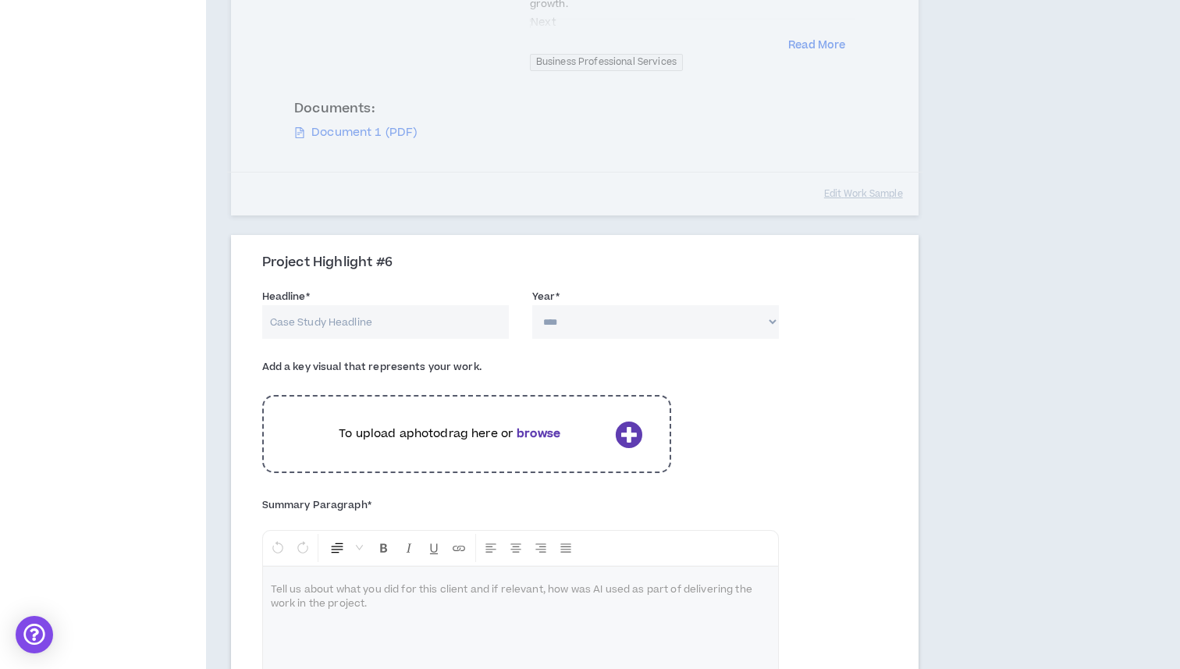
scroll to position [2201, 0]
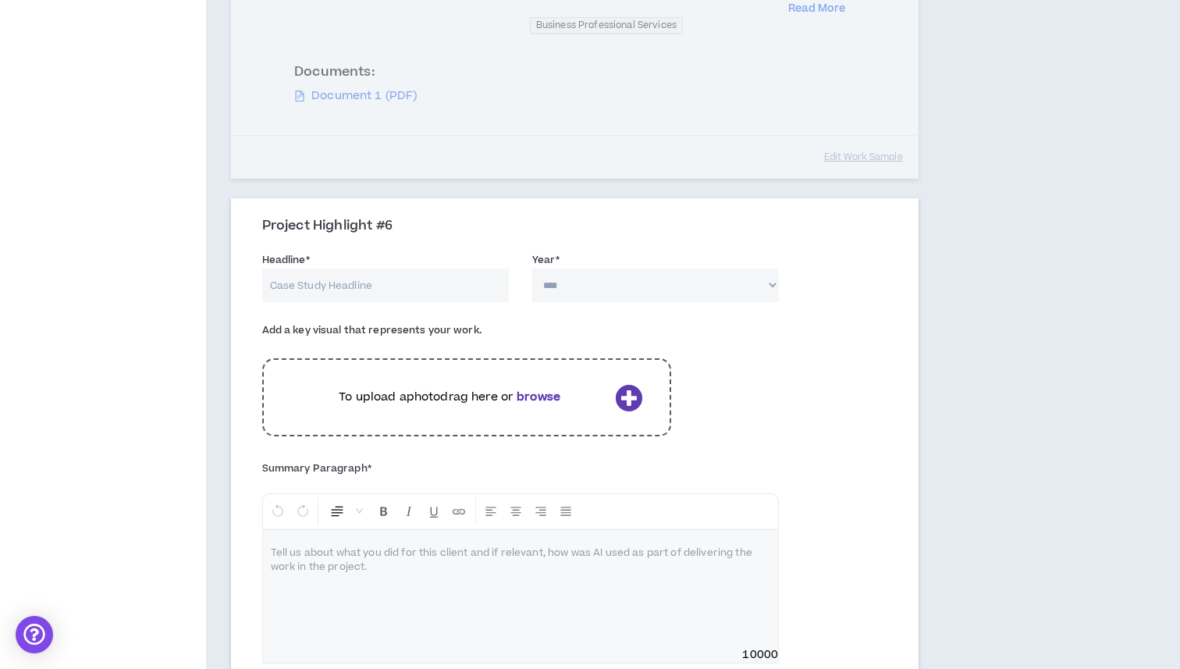
click at [390, 269] on input "Headline *" at bounding box center [385, 286] width 247 height 34
type input "MLCV Brand Marketing"
select select "****"
click at [623, 384] on icon at bounding box center [628, 397] width 27 height 27
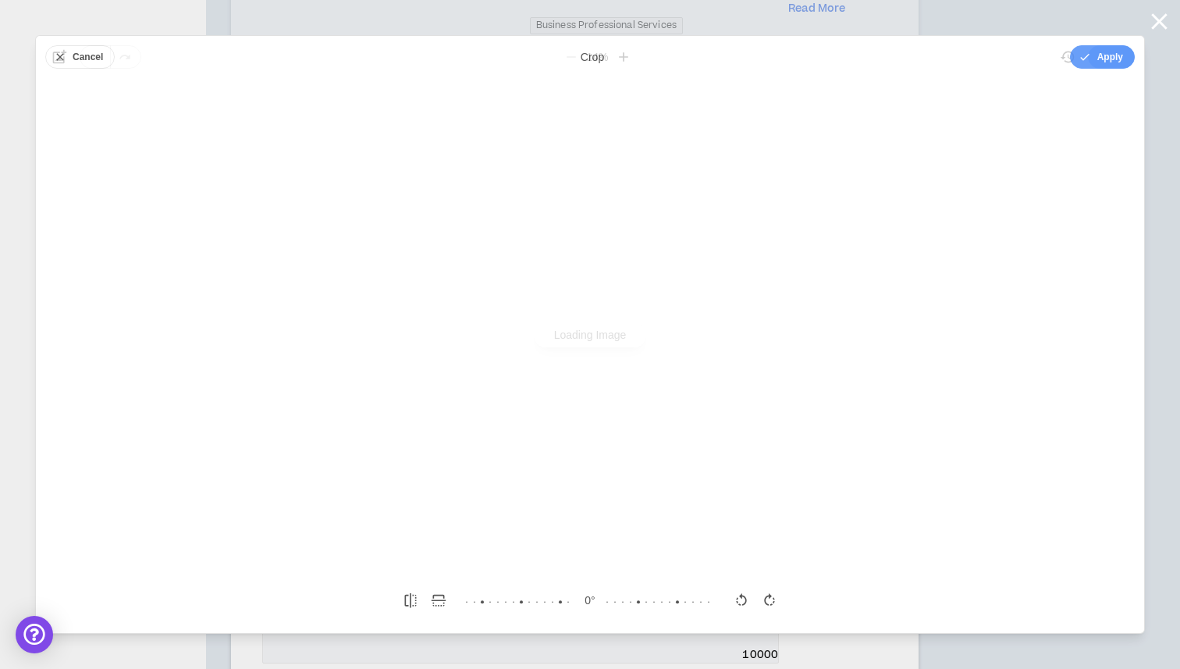
scroll to position [0, 0]
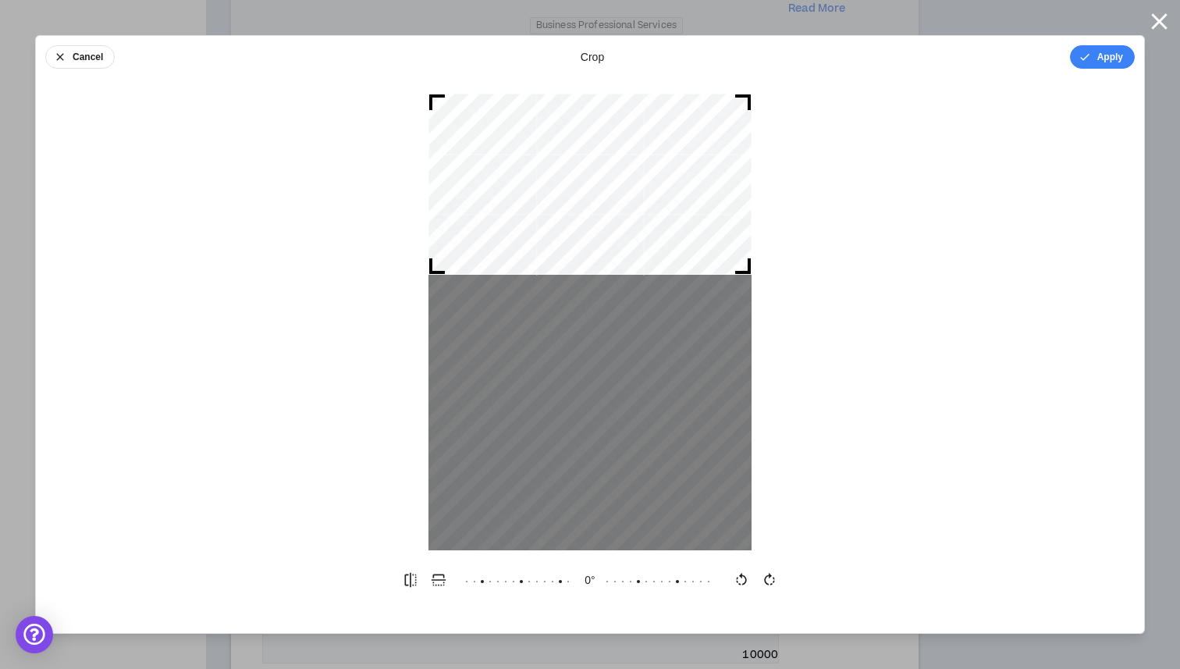
drag, startPoint x: 653, startPoint y: 333, endPoint x: 640, endPoint y: 187, distance: 146.5
click at [640, 187] on div at bounding box center [590, 184] width 323 height 181
drag, startPoint x: 742, startPoint y: 270, endPoint x: 870, endPoint y: 443, distance: 215.5
click at [870, 443] on div at bounding box center [590, 322] width 1109 height 457
drag, startPoint x: 1092, startPoint y: 59, endPoint x: 1078, endPoint y: 65, distance: 15.4
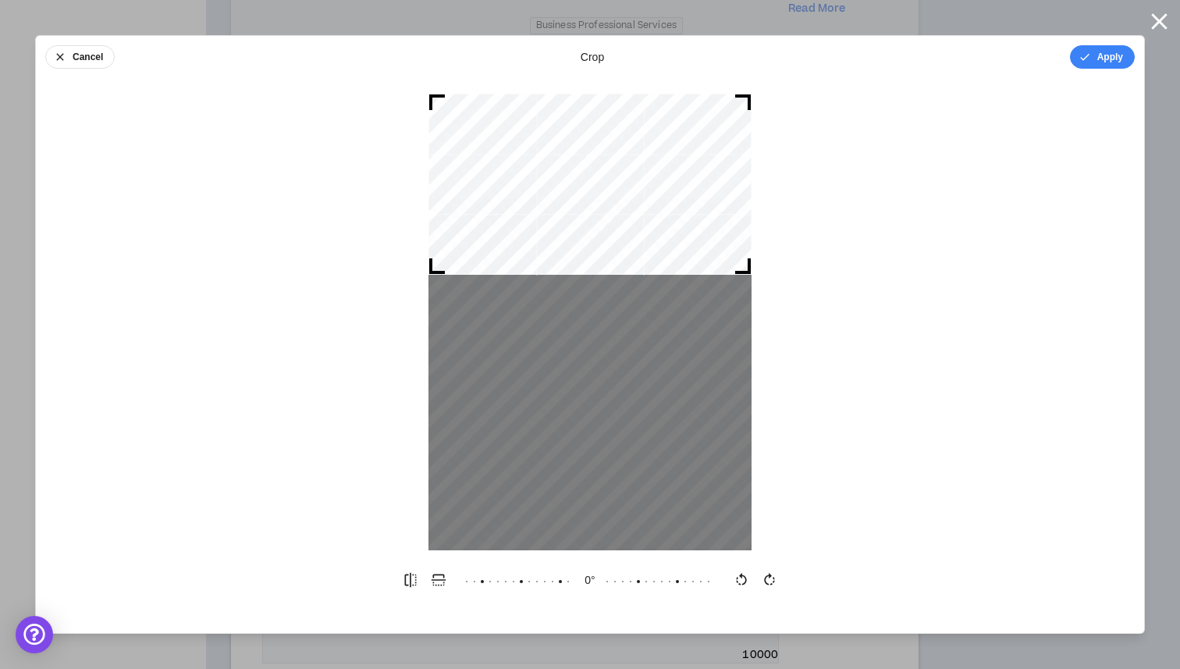
click at [1092, 59] on button "Apply" at bounding box center [1102, 56] width 65 height 23
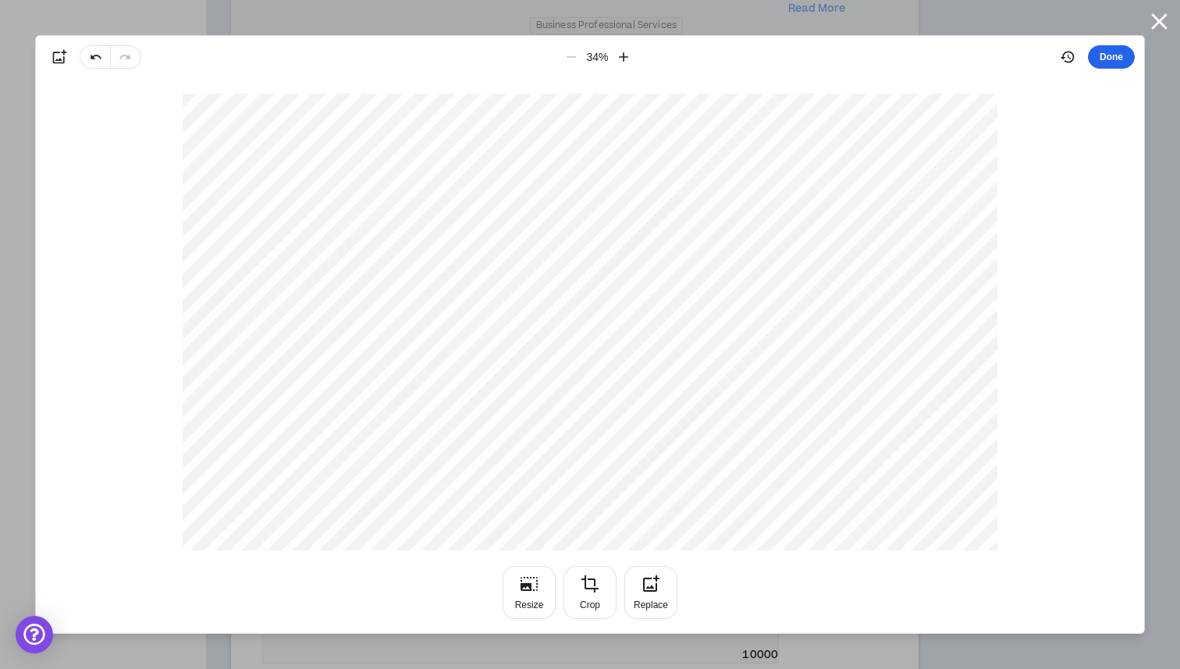
click at [1103, 56] on button "Done" at bounding box center [1111, 56] width 47 height 23
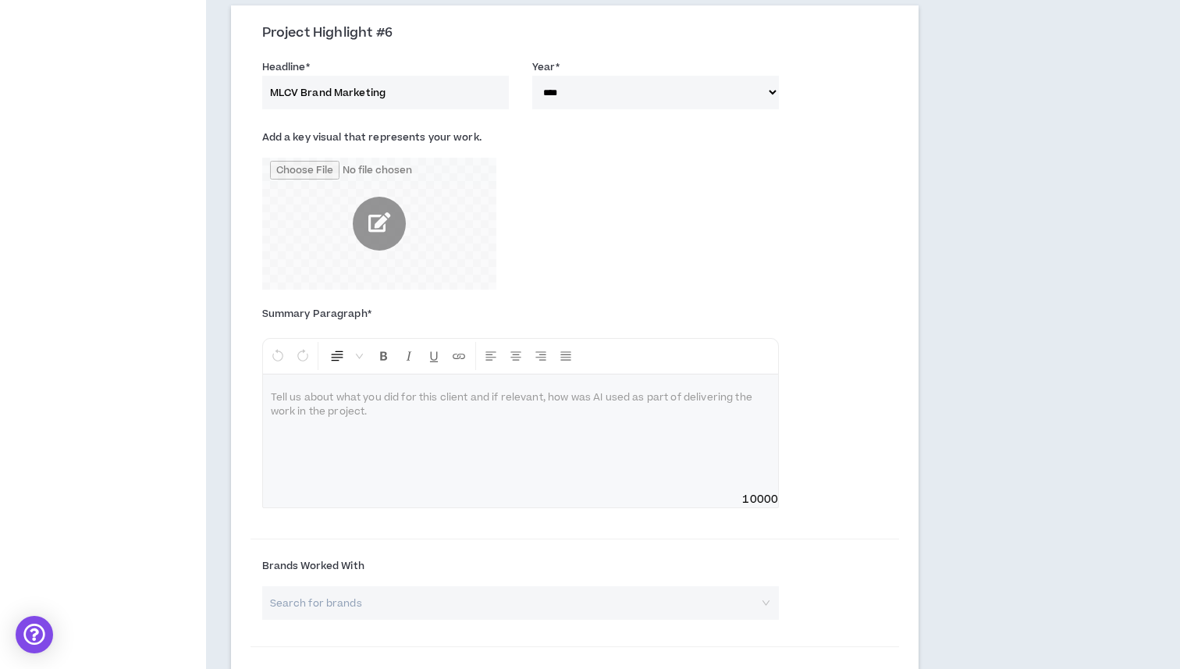
scroll to position [2411, 0]
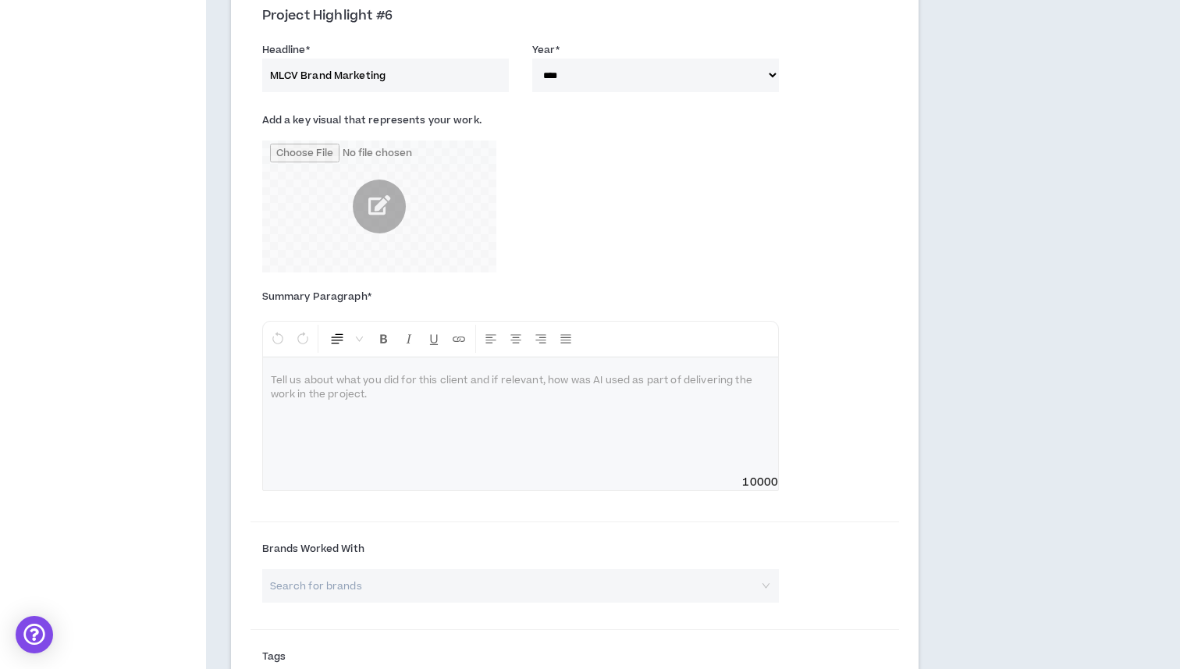
click at [418, 373] on p at bounding box center [521, 381] width 500 height 16
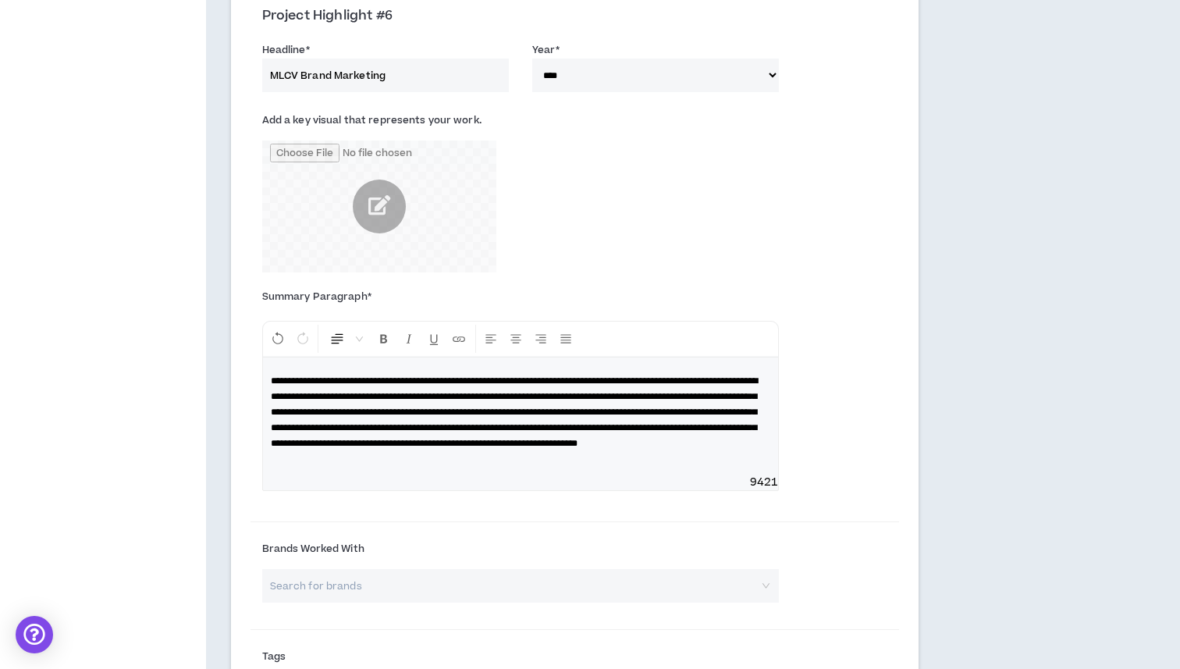
click at [536, 418] on span "**********" at bounding box center [514, 412] width 487 height 72
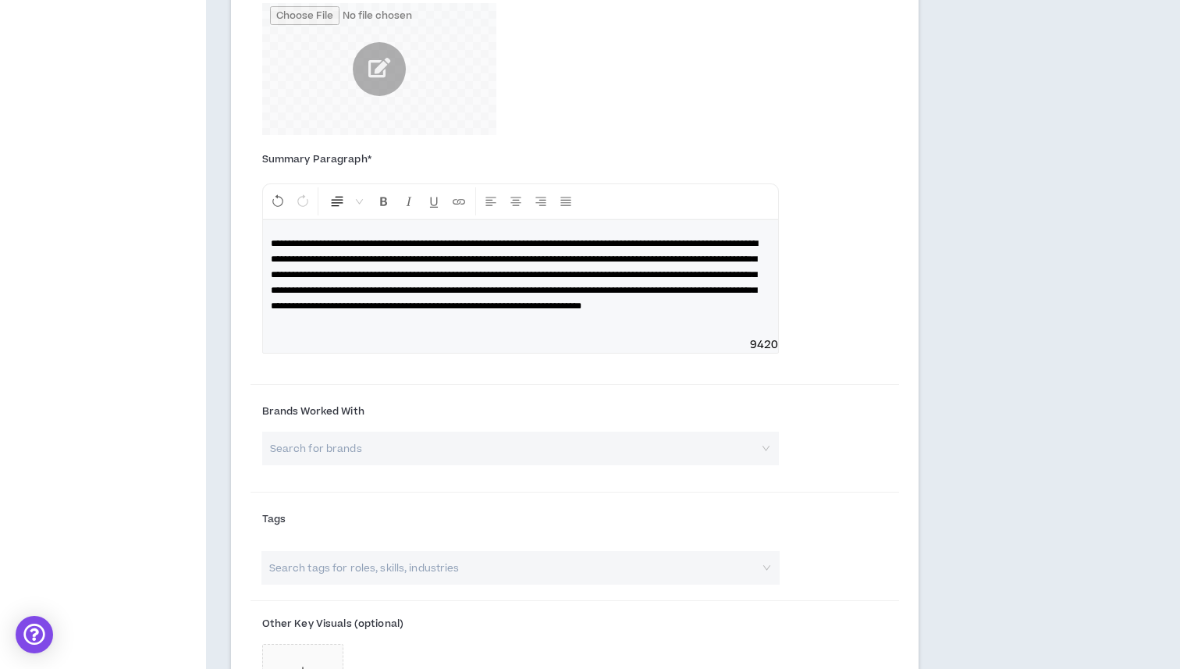
scroll to position [2553, 0]
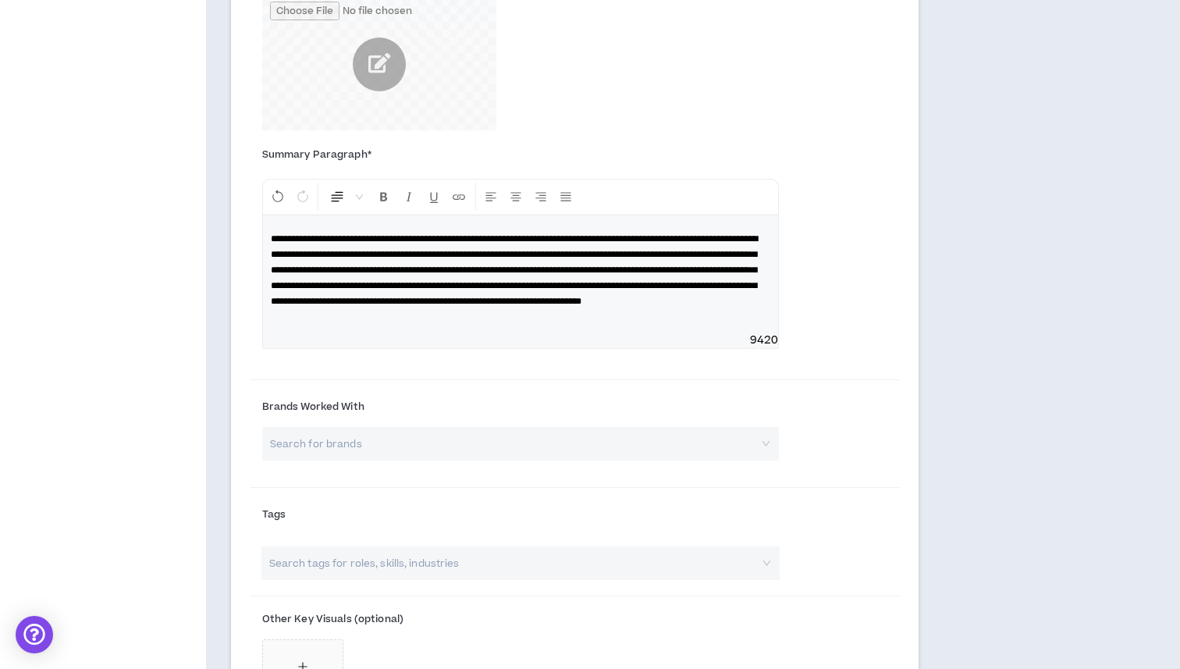
click at [443, 429] on input "search" at bounding box center [515, 444] width 489 height 34
type input "Mille Lacs Corporate Ventures"
click at [363, 428] on input "search" at bounding box center [515, 444] width 489 height 34
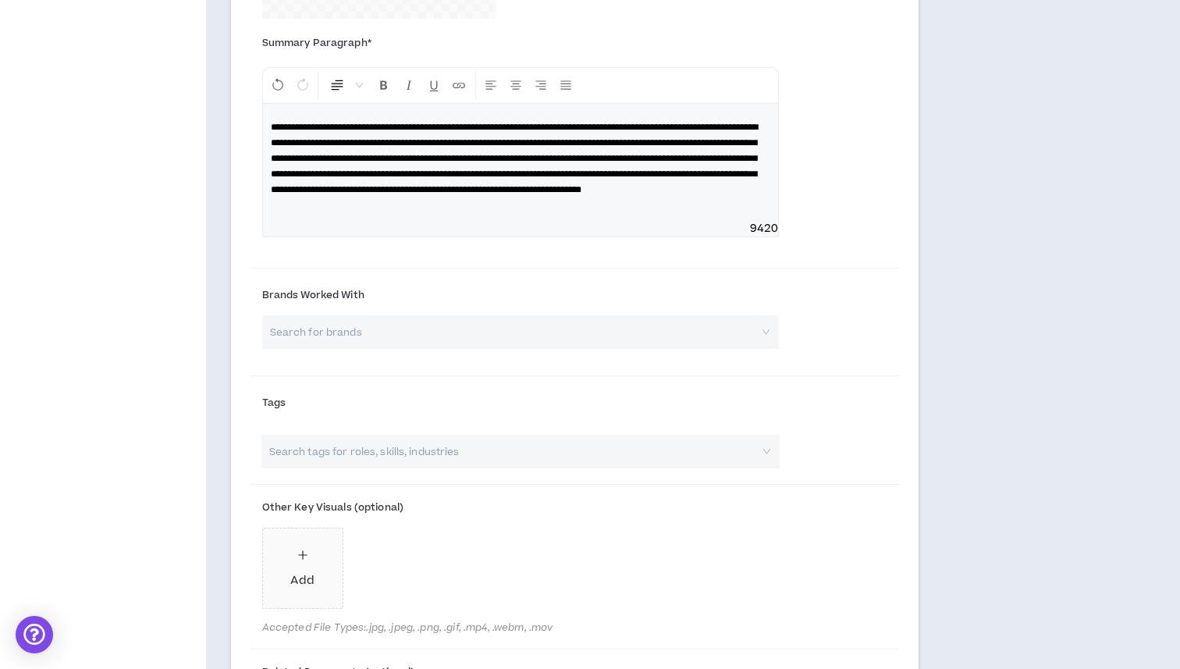
scroll to position [2665, 0]
click at [361, 437] on input "search" at bounding box center [512, 451] width 491 height 34
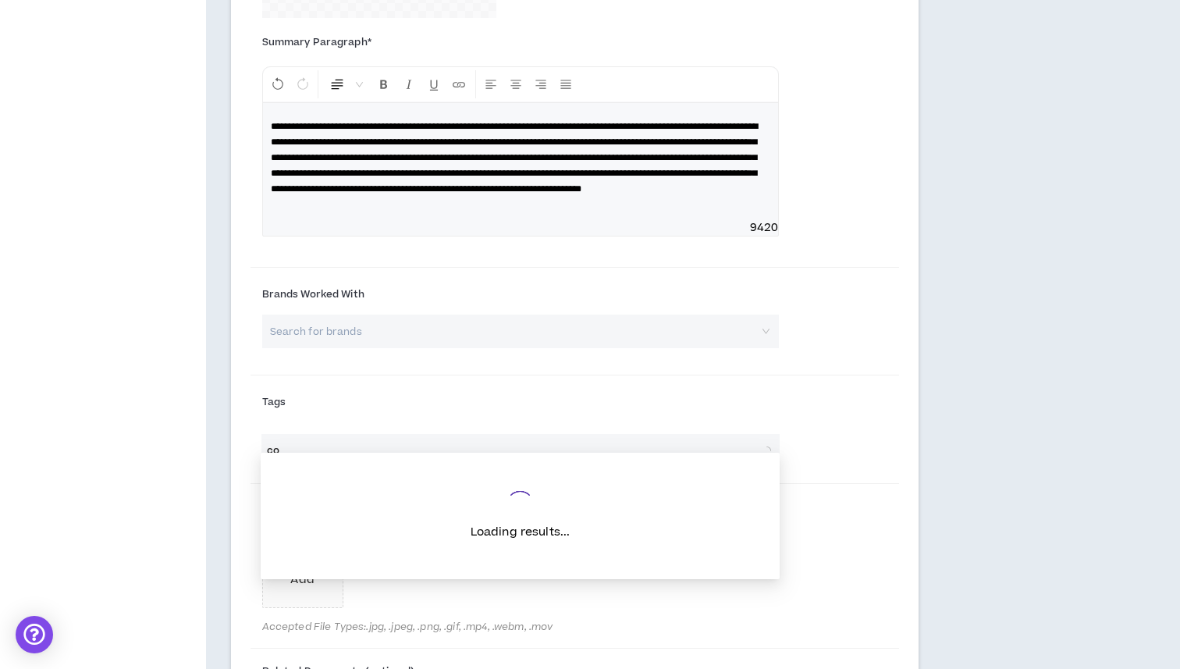
type input "c"
type input "v"
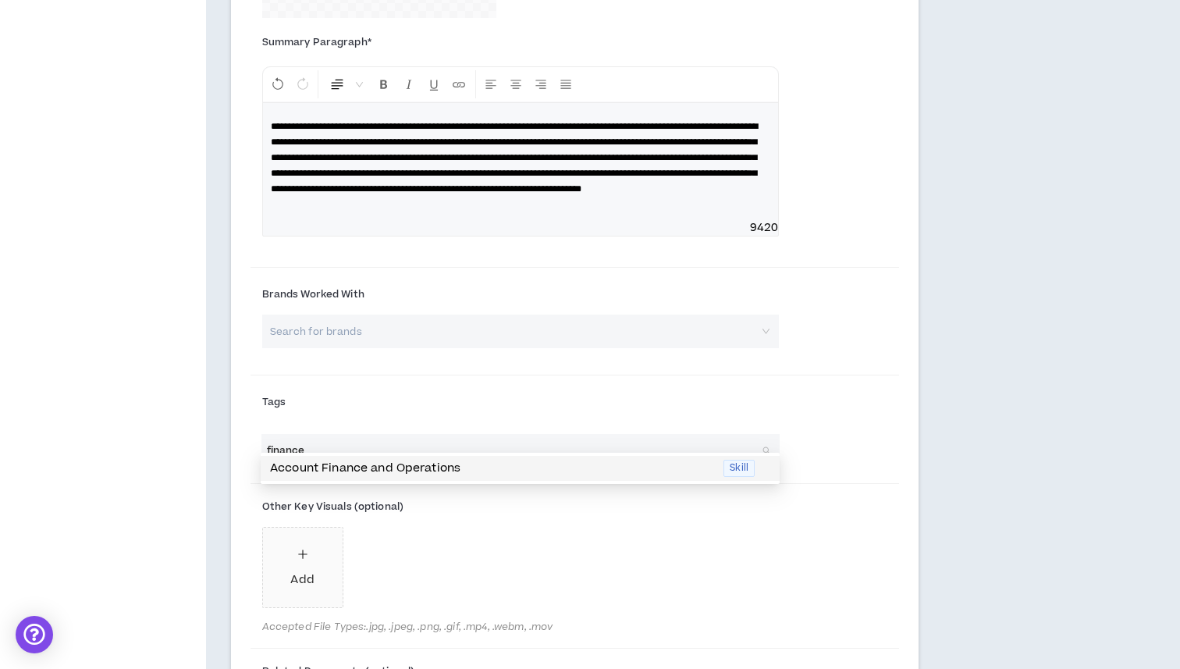
click at [541, 470] on p "Account Finance and Operations" at bounding box center [492, 468] width 444 height 17
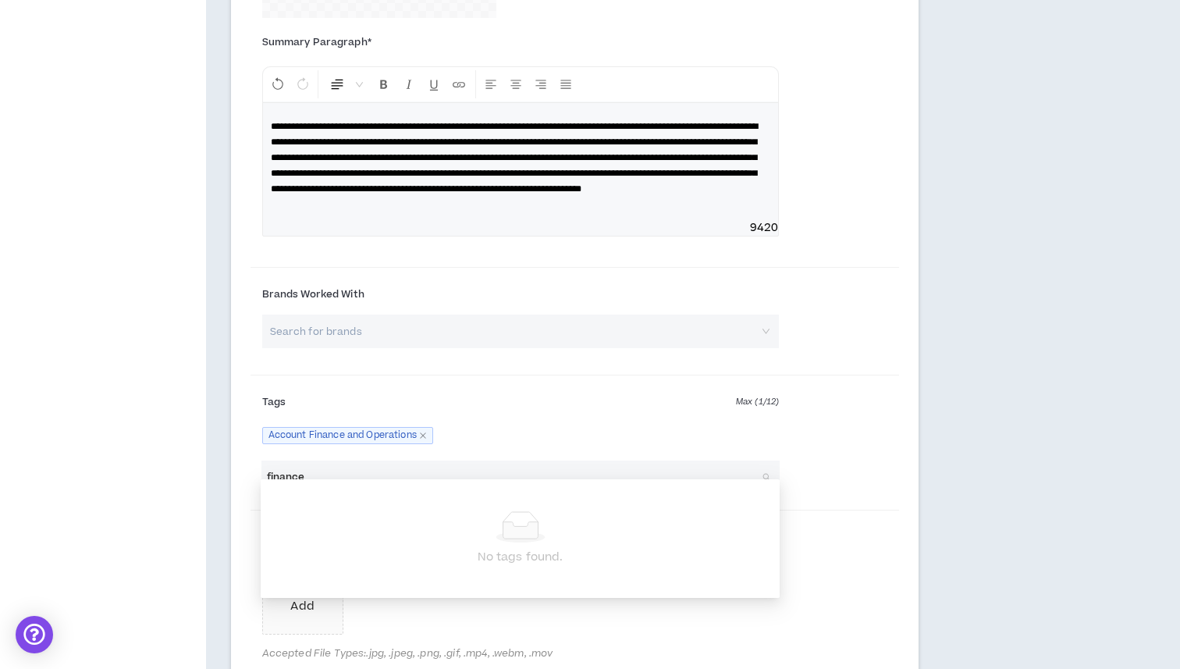
click at [436, 463] on input "finance" at bounding box center [512, 478] width 491 height 34
type input "b"
type input "o"
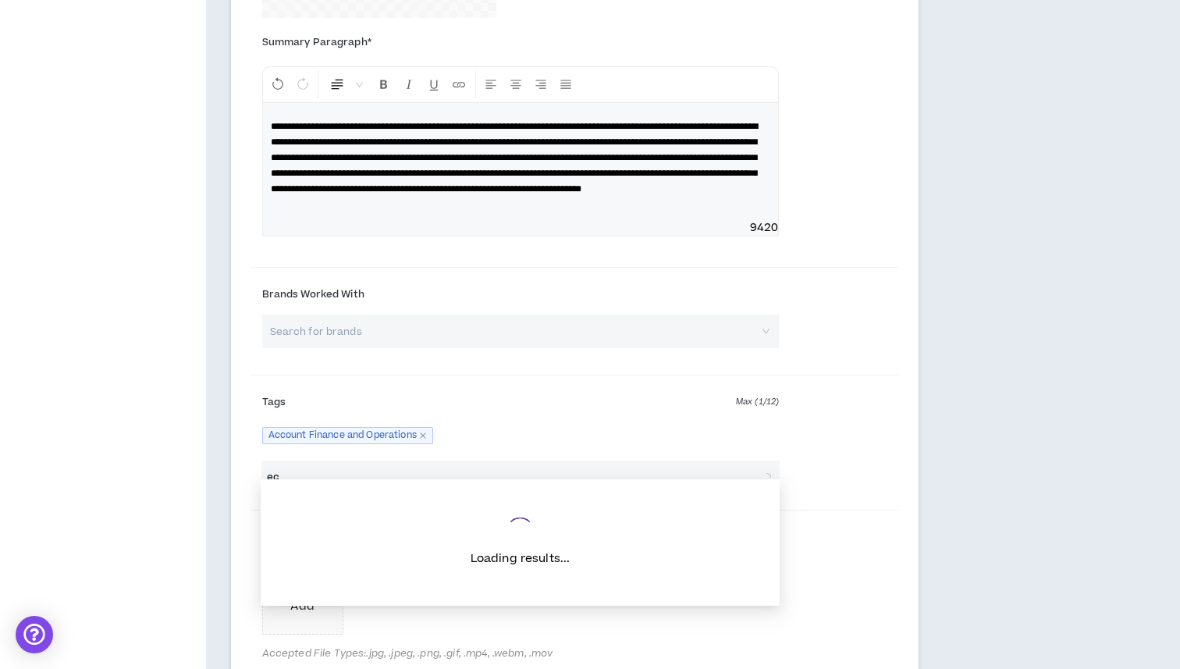
type input "e"
click at [425, 432] on icon "close" at bounding box center [423, 436] width 8 height 8
click at [340, 461] on input "search" at bounding box center [512, 478] width 491 height 34
click at [319, 461] on input "marketing" at bounding box center [512, 478] width 491 height 34
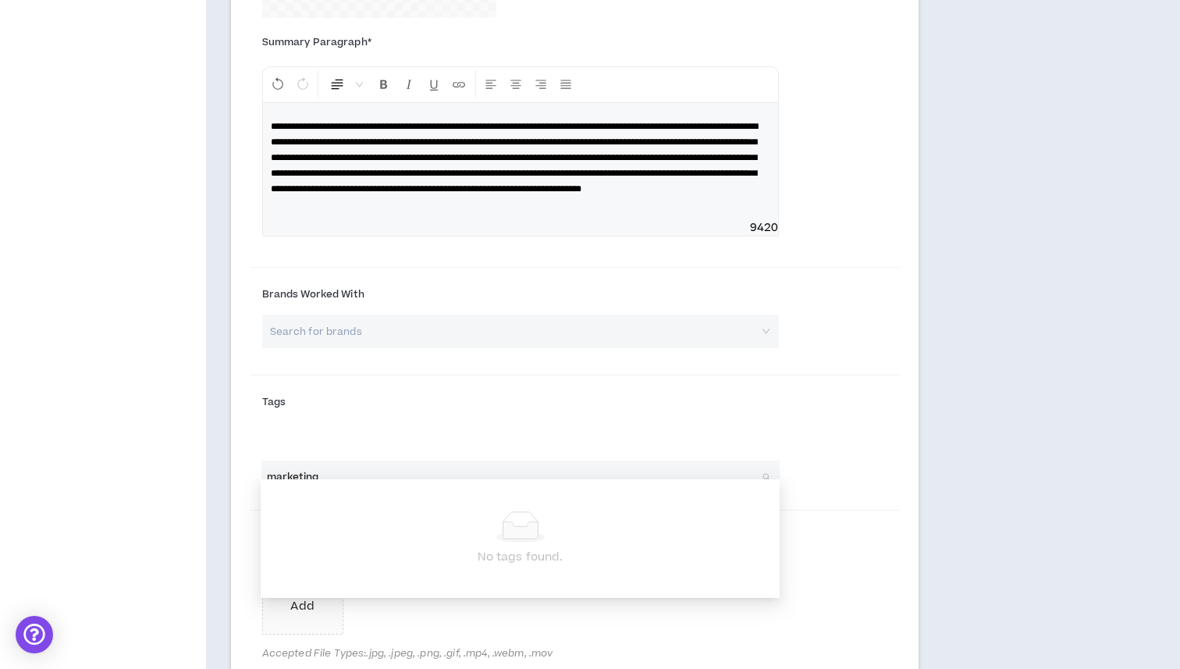
click at [319, 461] on input "marketing" at bounding box center [512, 478] width 491 height 34
type input "w"
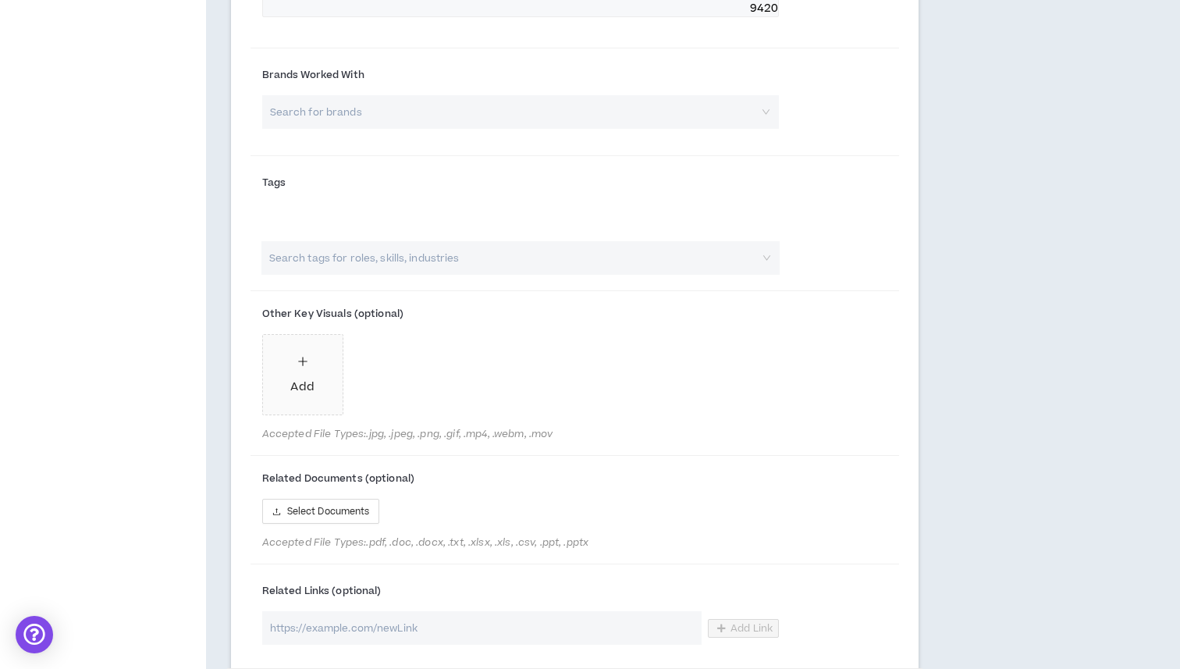
scroll to position [2900, 0]
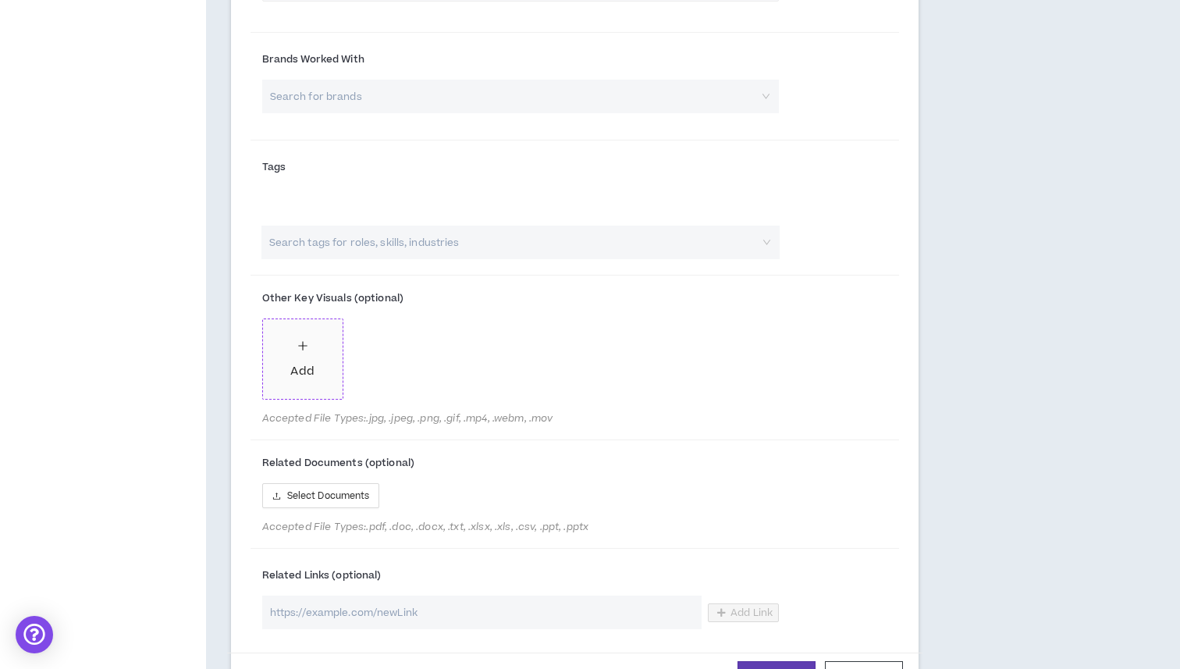
click at [299, 340] on div "Add" at bounding box center [301, 359] width 23 height 43
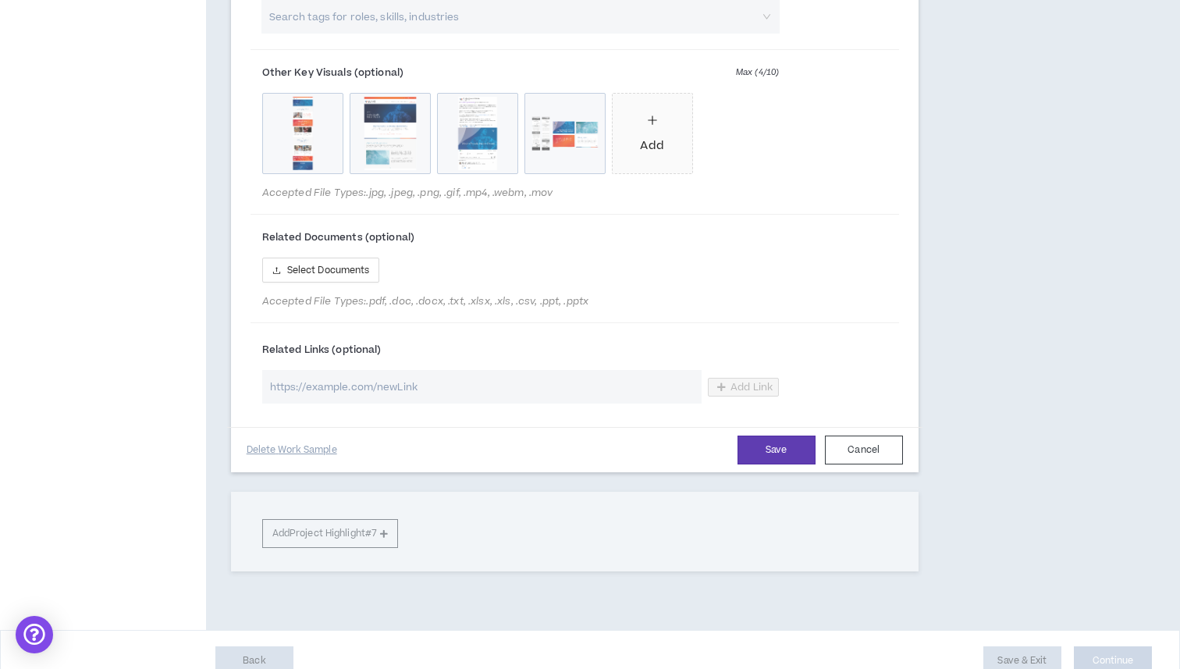
scroll to position [3130, 0]
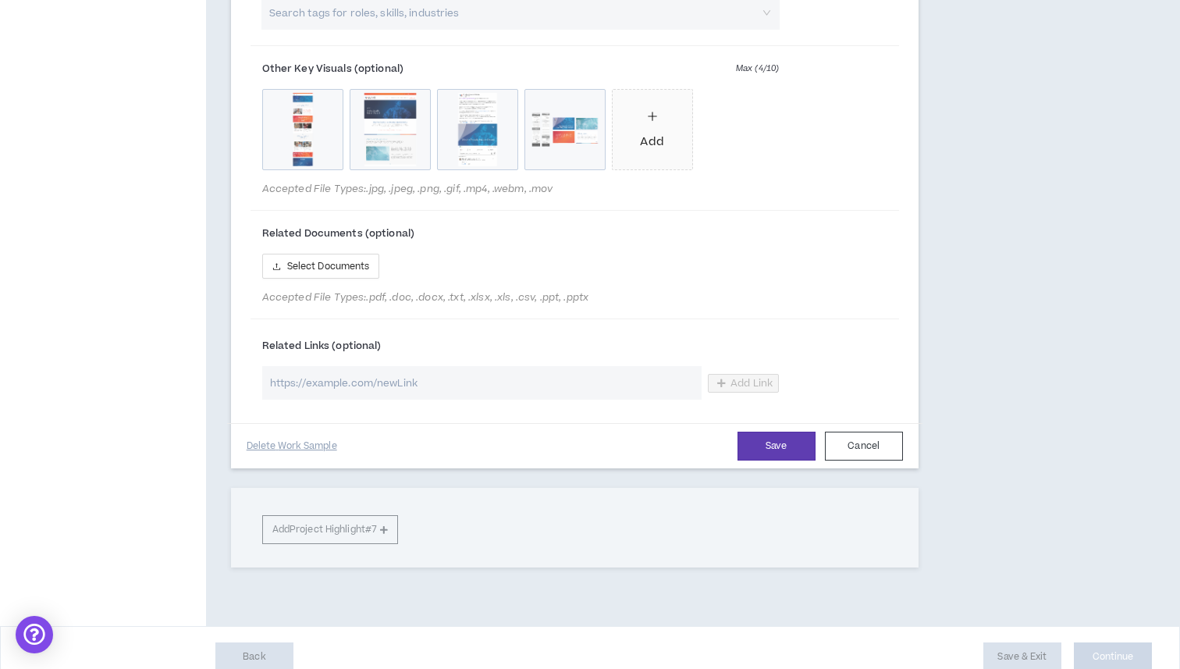
click at [427, 367] on input "url" at bounding box center [482, 383] width 440 height 34
click at [392, 372] on input "[DOMAIN_NAME][URL]" at bounding box center [482, 383] width 440 height 34
paste input "[URL][DOMAIN_NAME]"
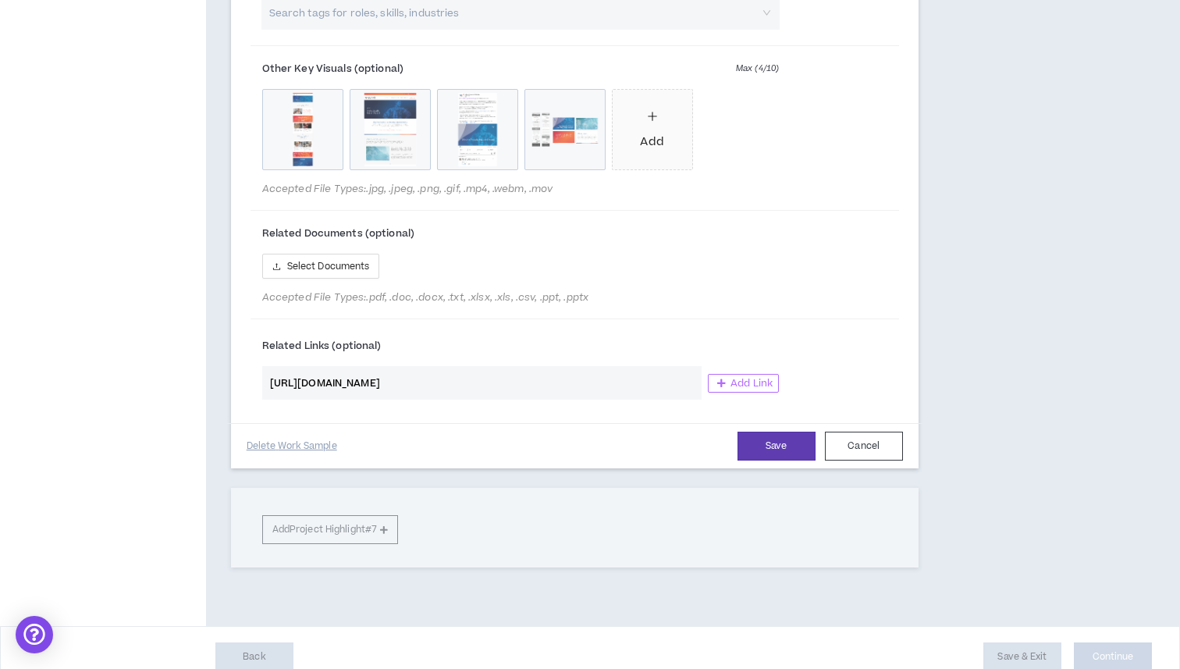
type input "[URL][DOMAIN_NAME]"
click at [755, 377] on span "Add Link" at bounding box center [752, 383] width 42 height 12
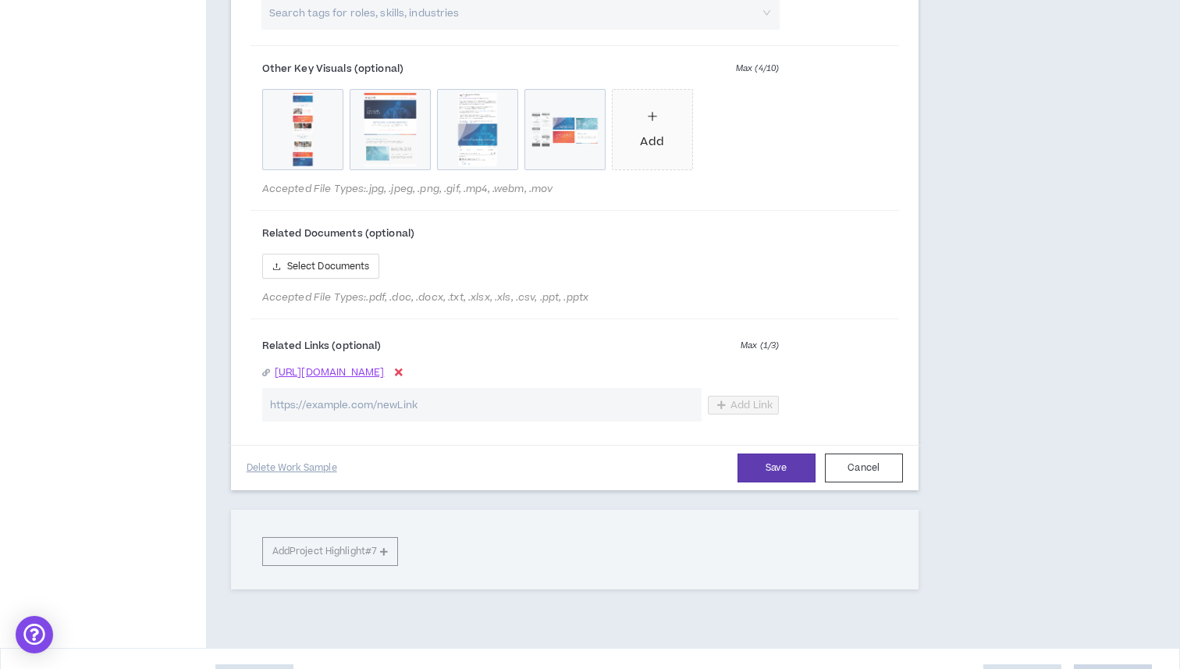
click at [641, 388] on input "url" at bounding box center [482, 405] width 440 height 34
type input "w"
type input "[URL][DOMAIN_NAME]"
click at [783, 454] on button "Save" at bounding box center [777, 468] width 78 height 29
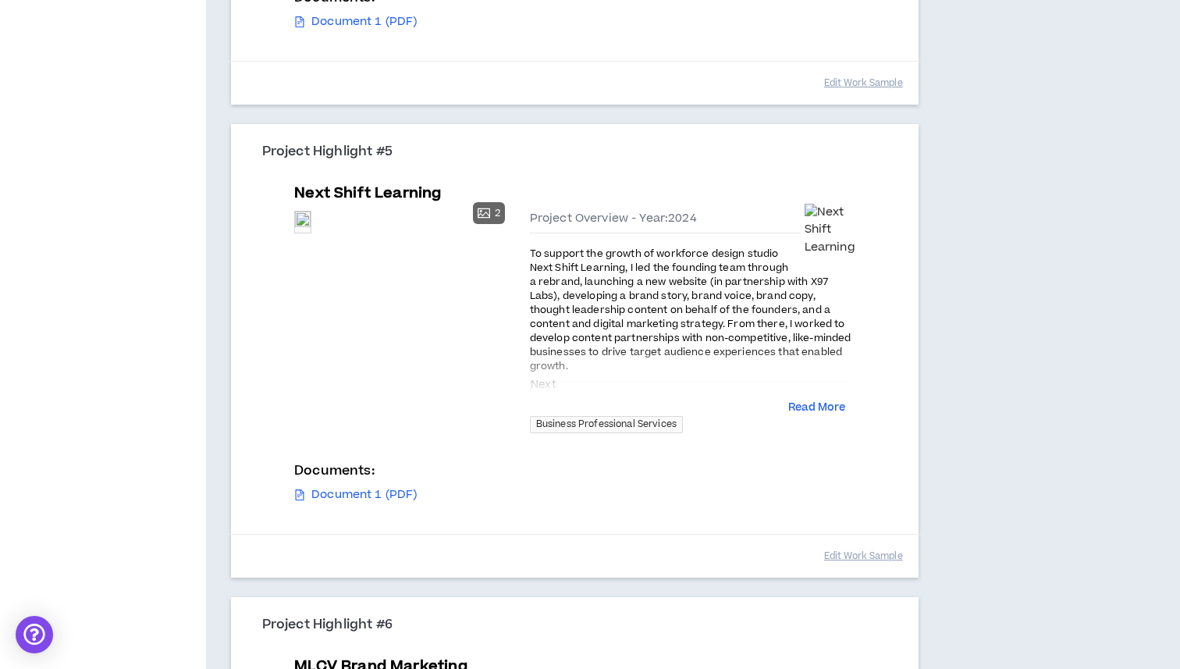
scroll to position [2317, 0]
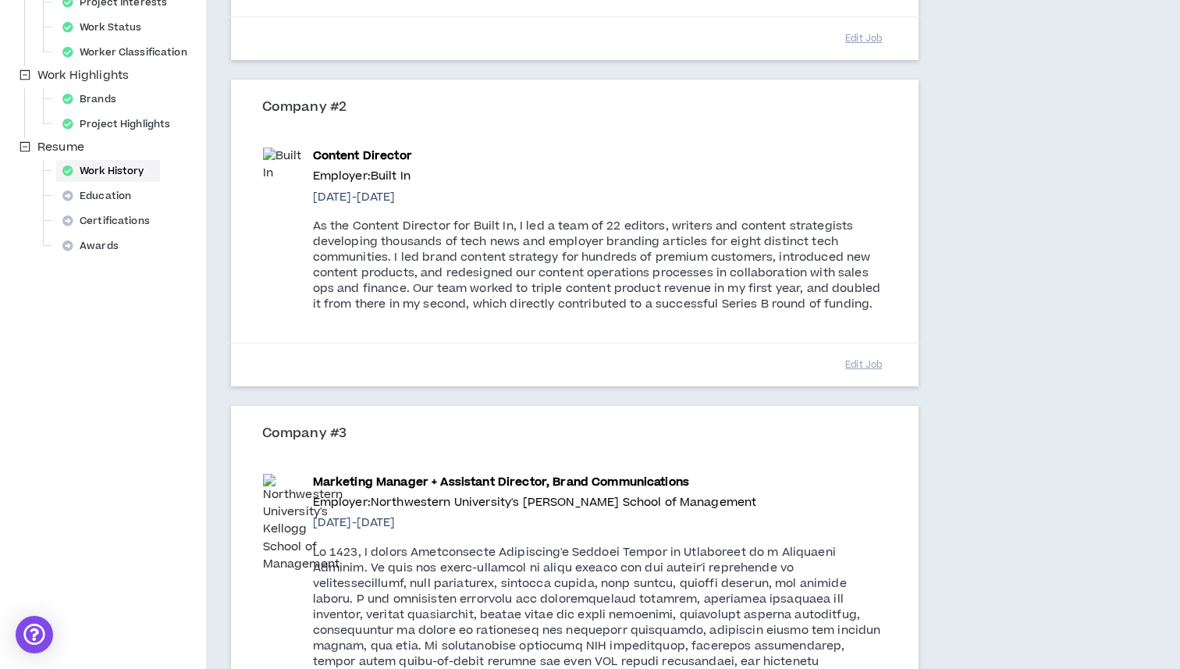
scroll to position [904, 0]
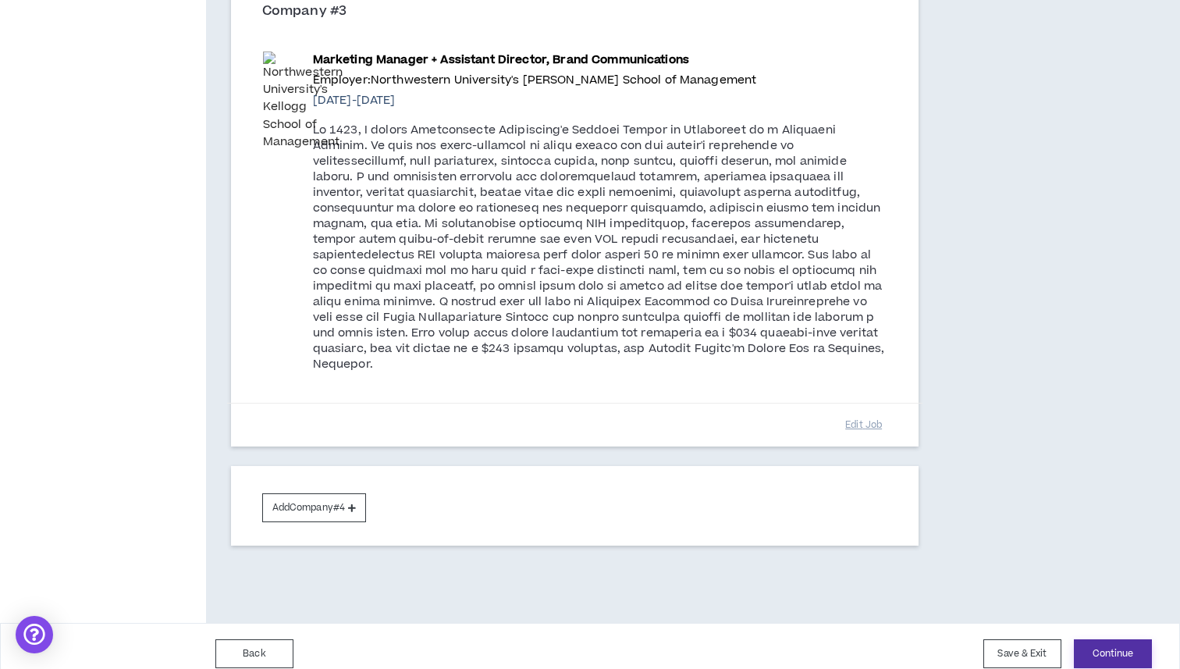
click at [1098, 639] on button "Continue" at bounding box center [1113, 653] width 78 height 29
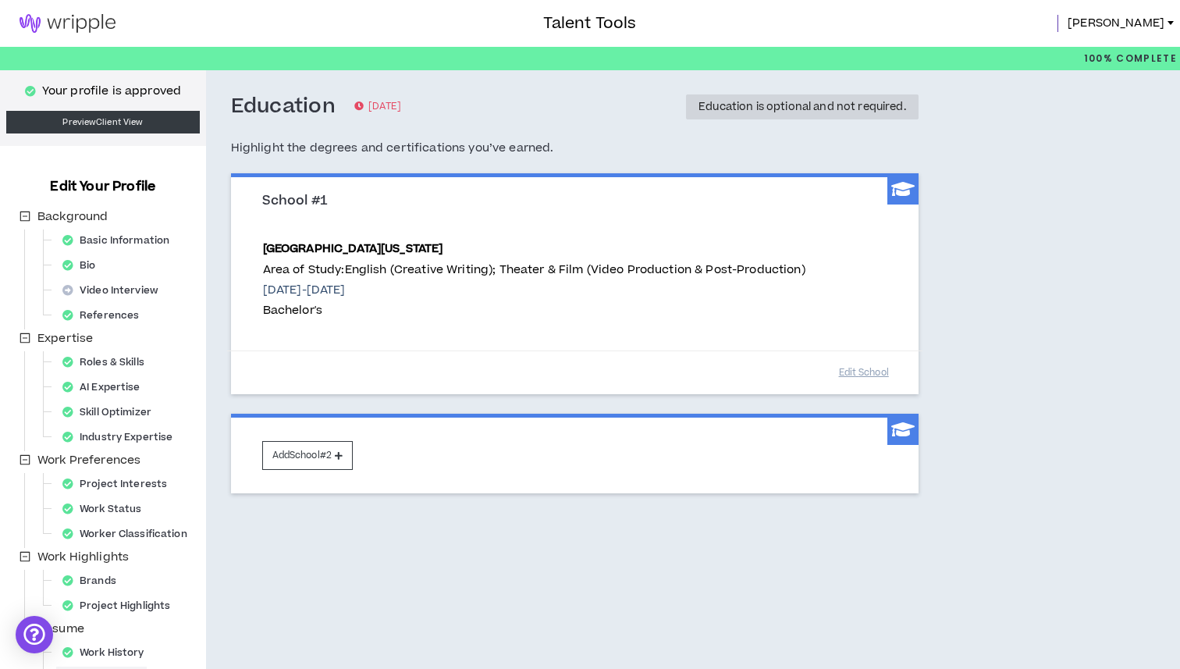
scroll to position [134, 0]
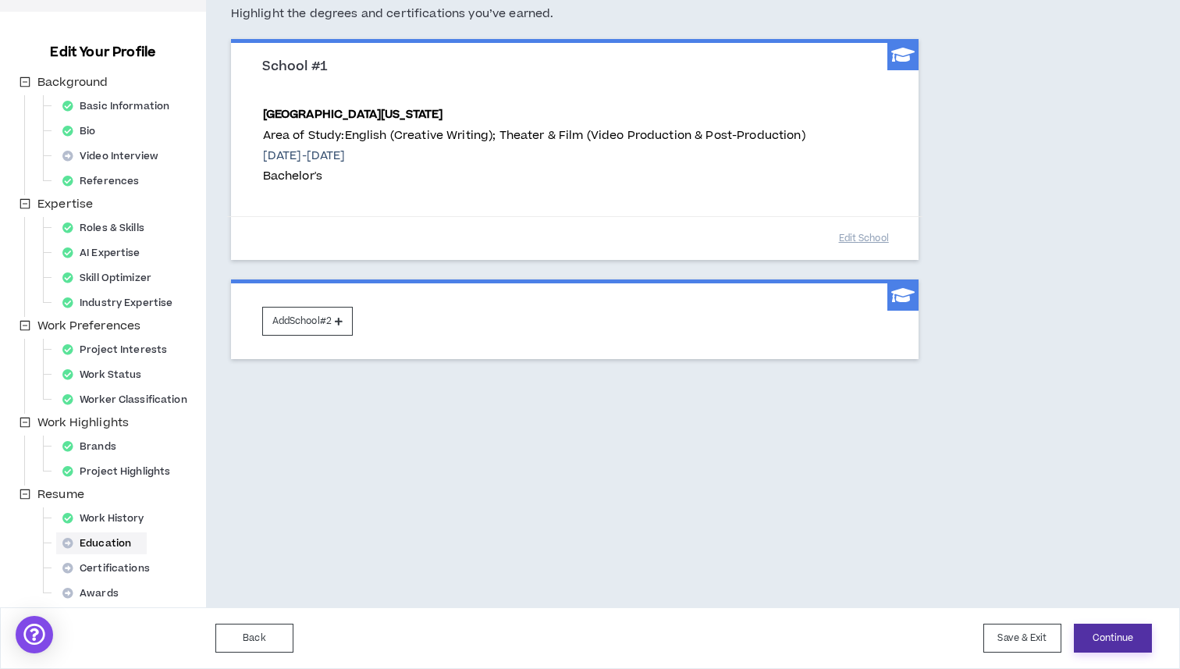
click at [1110, 642] on button "Continue" at bounding box center [1113, 638] width 78 height 29
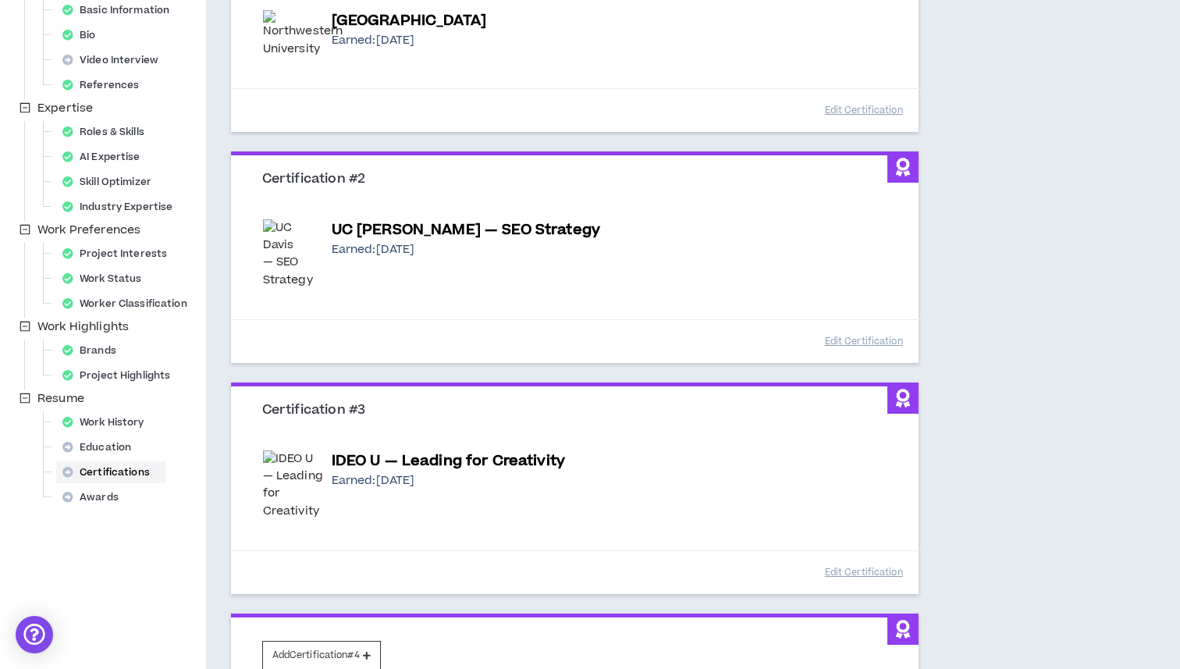
scroll to position [325, 0]
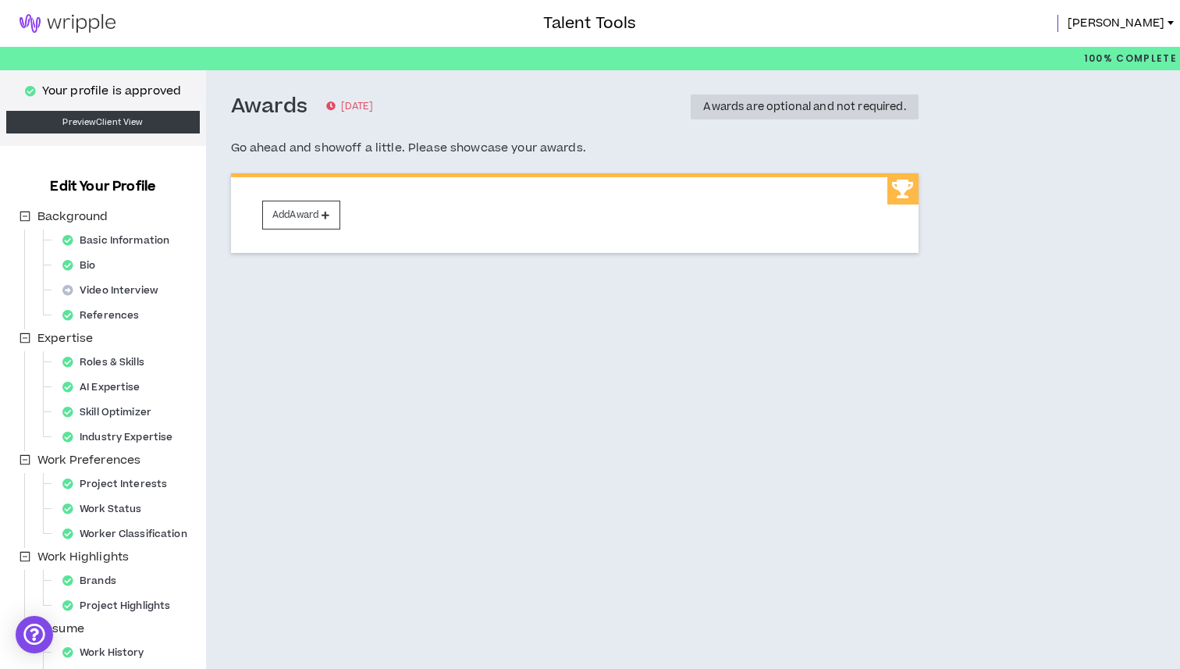
scroll to position [134, 0]
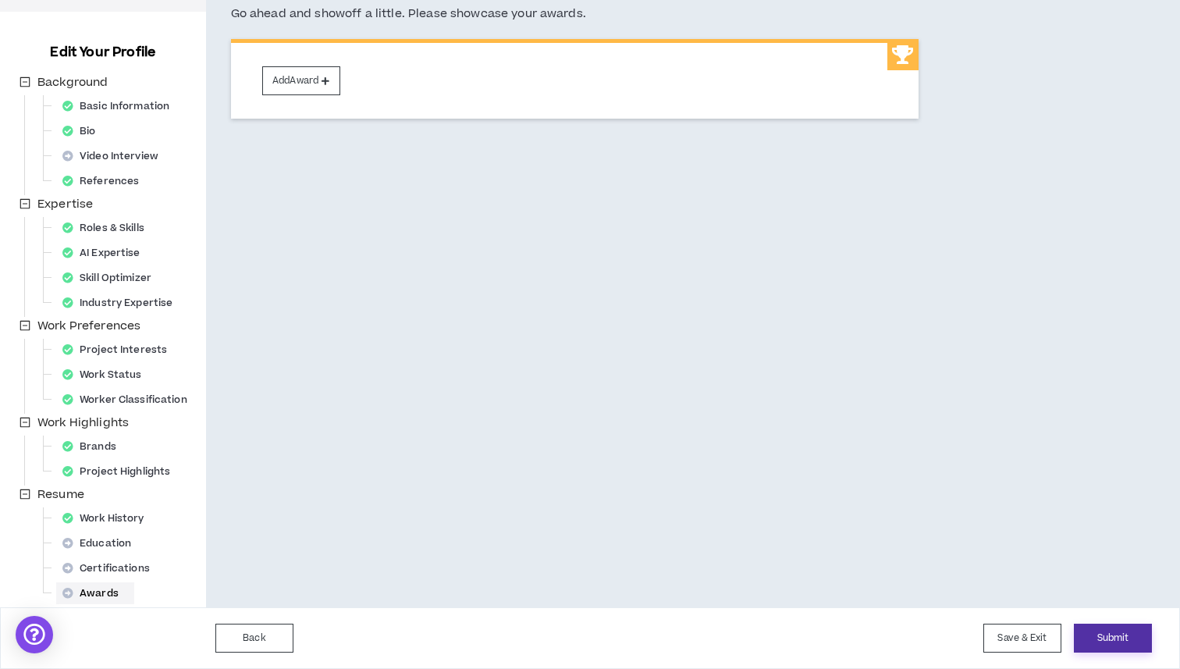
click at [1126, 631] on button "Submit" at bounding box center [1113, 638] width 78 height 29
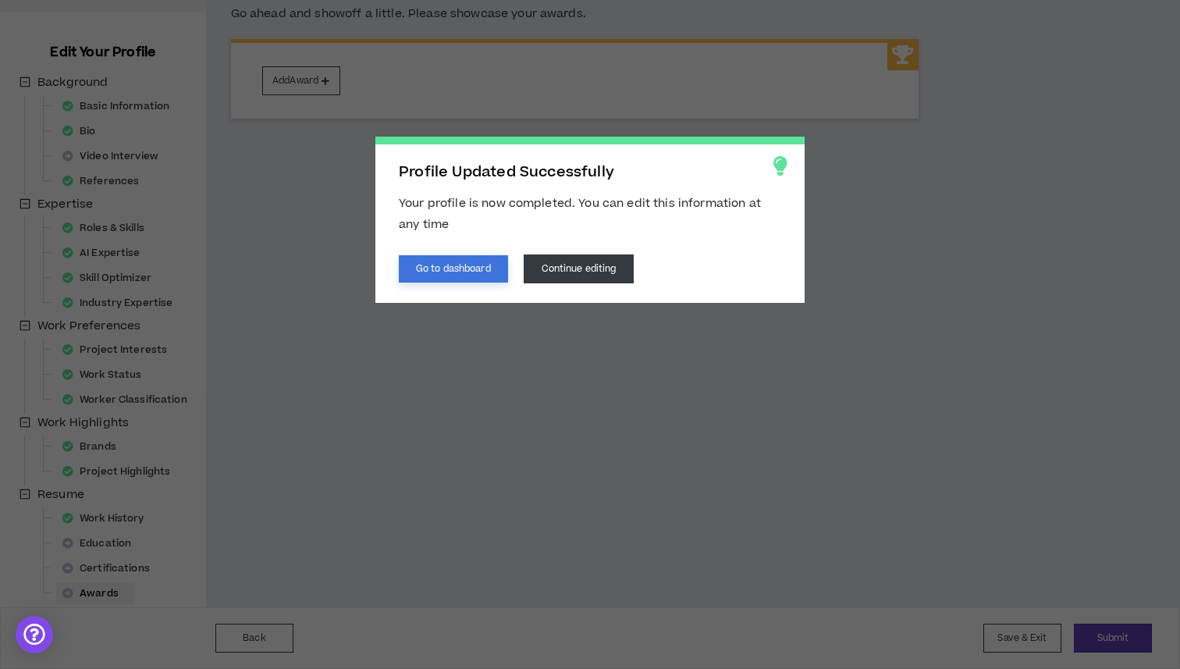
click at [447, 271] on button "Go to dashboard" at bounding box center [453, 268] width 109 height 27
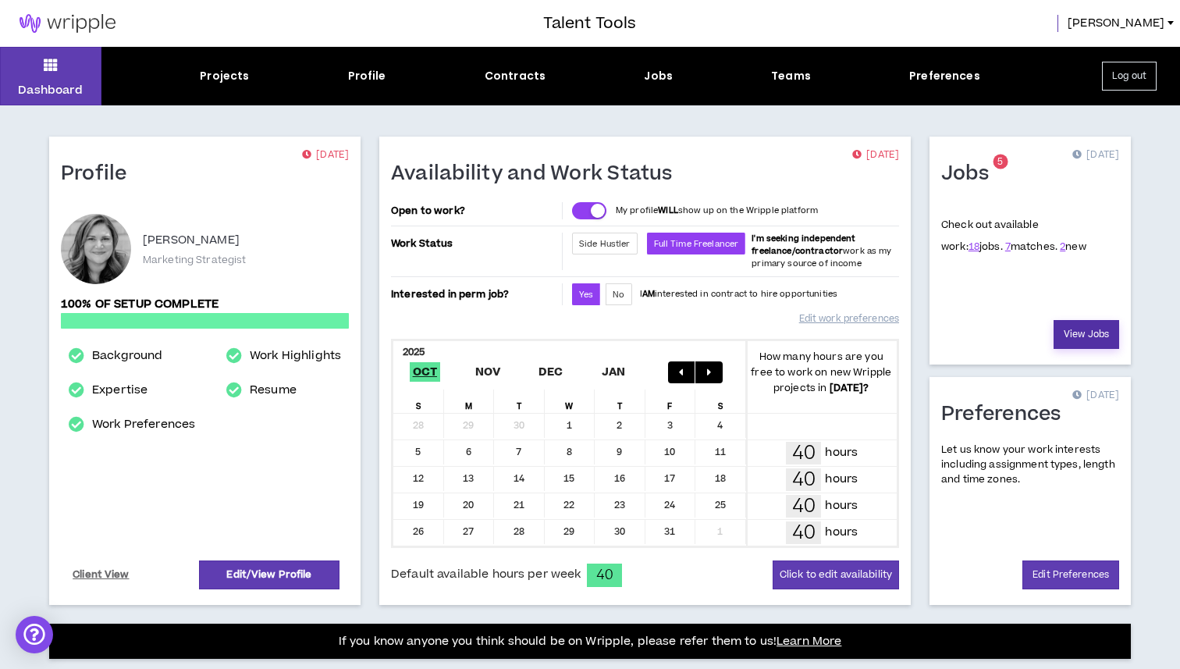
click at [1075, 339] on link "View Jobs" at bounding box center [1087, 334] width 66 height 29
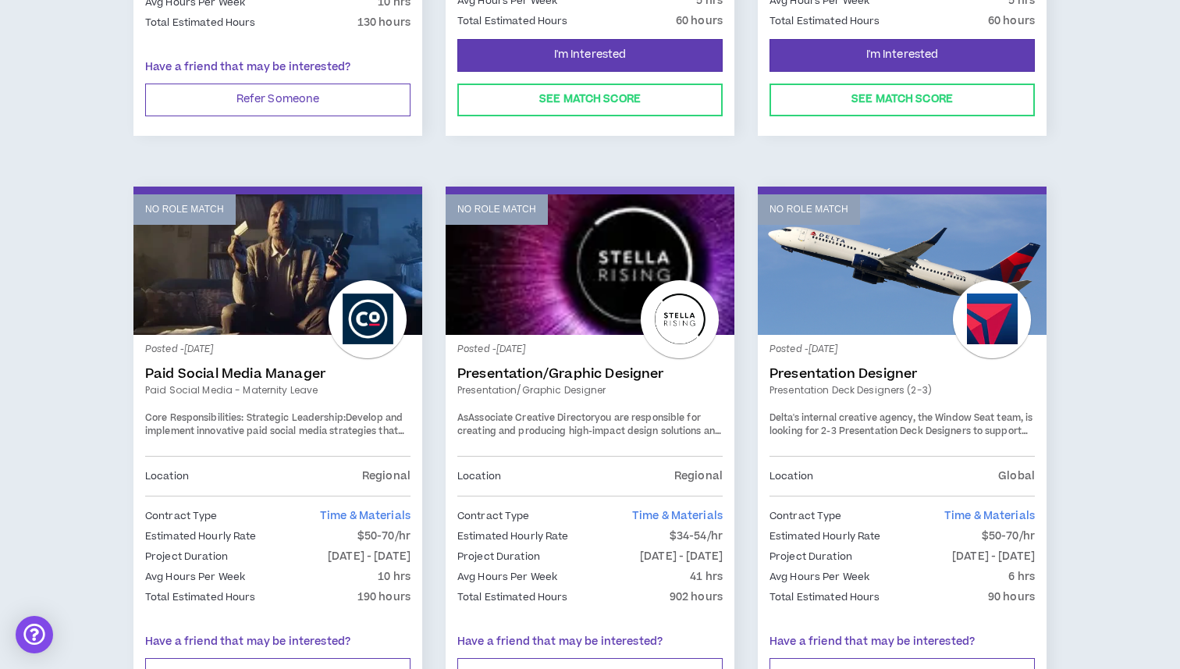
scroll to position [1163, 0]
